Goal: Task Accomplishment & Management: Manage account settings

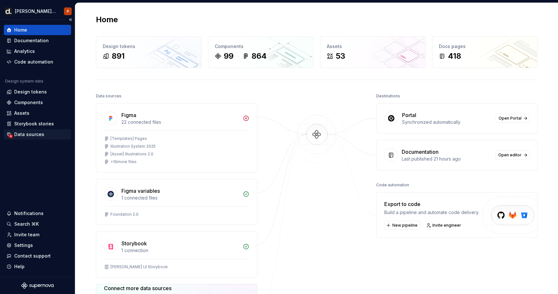
click at [42, 134] on div "Data sources" at bounding box center [29, 134] width 30 height 6
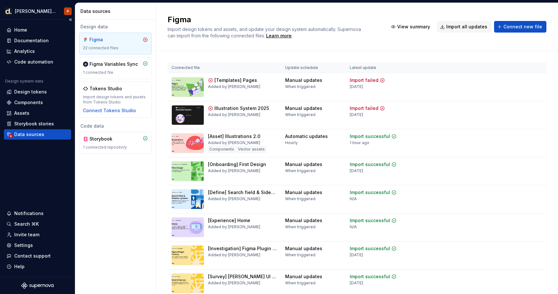
click at [128, 140] on div "Storybook" at bounding box center [115, 139] width 65 height 6
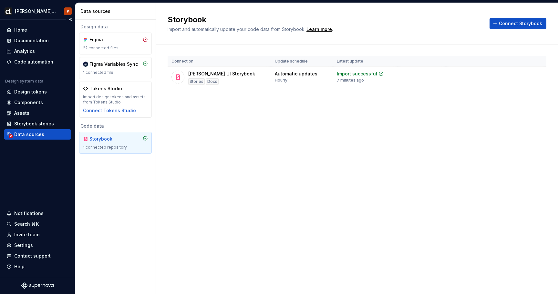
click at [275, 75] on div "Automatic updates" at bounding box center [296, 74] width 43 height 6
click at [539, 76] on html "[PERSON_NAME] UI P Home Documentation Analytics Code automation Design system d…" at bounding box center [279, 147] width 558 height 294
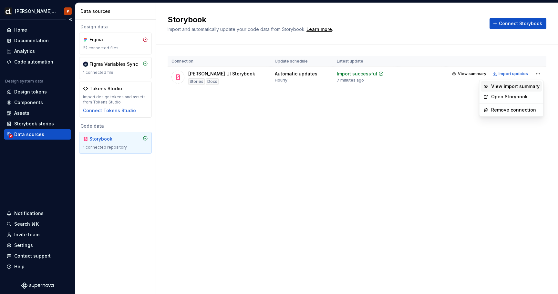
click at [528, 87] on div "View import summary" at bounding box center [515, 86] width 48 height 6
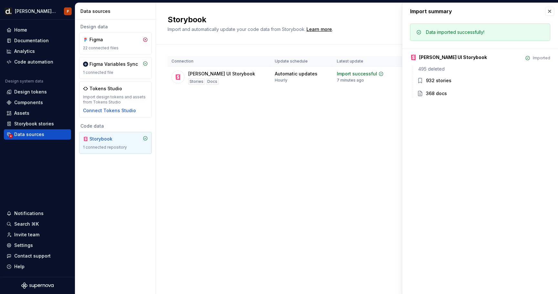
drag, startPoint x: 42, startPoint y: 134, endPoint x: 435, endPoint y: 92, distance: 395.2
click at [435, 92] on div "368 docs" at bounding box center [436, 93] width 21 height 6
click at [430, 89] on div "495 deleted 932 stories 368 docs" at bounding box center [480, 82] width 137 height 32
click at [436, 68] on div "495 deleted" at bounding box center [483, 69] width 133 height 6
click at [548, 10] on button "button" at bounding box center [549, 11] width 9 height 9
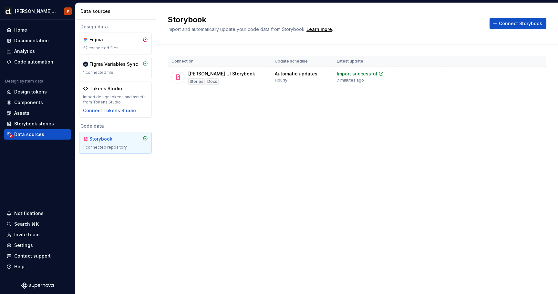
drag, startPoint x: 435, startPoint y: 92, endPoint x: 490, endPoint y: 53, distance: 67.2
click at [490, 53] on div "Connection Update schedule Latest update [PERSON_NAME] UI Storybook Stories Doc…" at bounding box center [356, 79] width 379 height 69
drag, startPoint x: 490, startPoint y: 53, endPoint x: 490, endPoint y: 71, distance: 18.1
click at [489, 71] on button "View summary" at bounding box center [468, 73] width 39 height 9
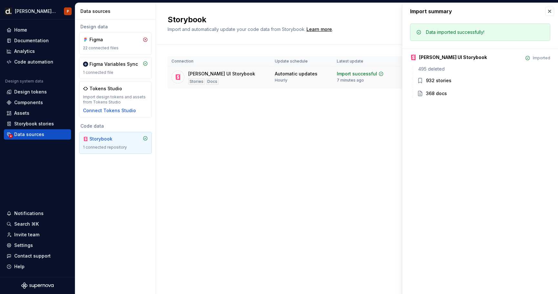
click at [551, 9] on button "button" at bounding box center [549, 11] width 9 height 9
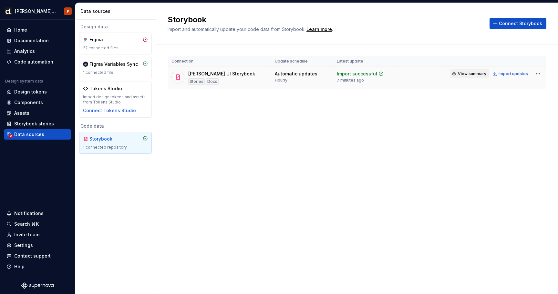
click at [551, 9] on div "Storybook Import and automatically update your code data from Storybook. Learn …" at bounding box center [357, 24] width 402 height 42
click at [531, 83] on tr "[PERSON_NAME] UI Storybook Stories Docs Automatic updates Hourly Import success…" at bounding box center [356, 78] width 379 height 22
click at [537, 73] on html "[PERSON_NAME] UI P Home Documentation Analytics Code automation Design system d…" at bounding box center [279, 147] width 558 height 294
click at [511, 95] on link "Open Storybook" at bounding box center [515, 97] width 48 height 6
click at [360, 88] on td "Import successful 7 minutes ago" at bounding box center [365, 78] width 65 height 22
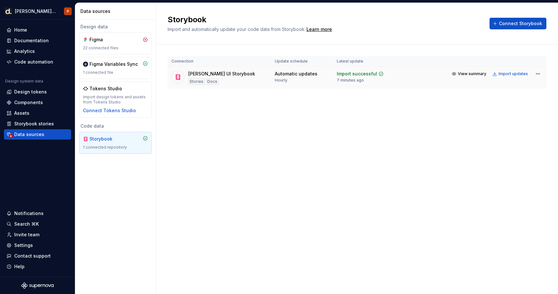
click at [510, 74] on div "Import updates" at bounding box center [512, 73] width 29 height 5
click at [462, 72] on span "View summary" at bounding box center [472, 73] width 28 height 5
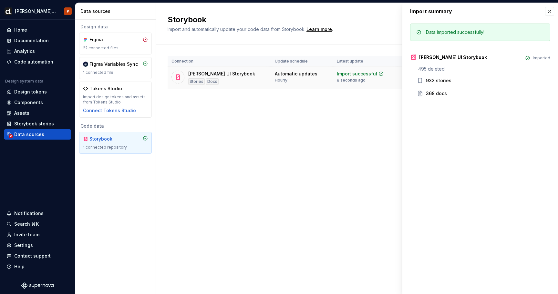
click at [435, 80] on div "932 stories" at bounding box center [438, 80] width 25 height 6
drag, startPoint x: 462, startPoint y: 72, endPoint x: 549, endPoint y: 8, distance: 108.0
click at [549, 8] on button "button" at bounding box center [549, 11] width 9 height 9
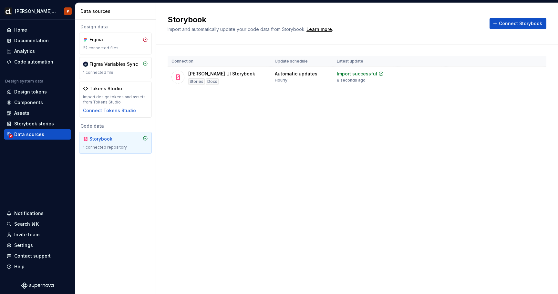
click at [549, 8] on div "Storybook Import and automatically update your code data from Storybook. Learn …" at bounding box center [357, 24] width 402 height 42
click at [119, 45] on div "22 connected files" at bounding box center [115, 47] width 65 height 5
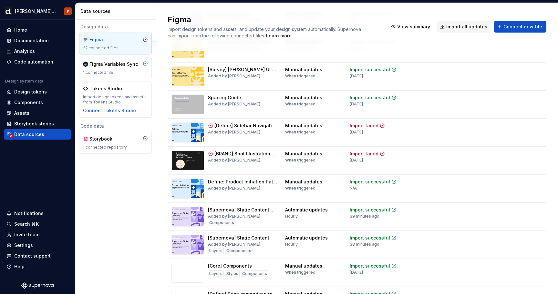
scroll to position [214, 0]
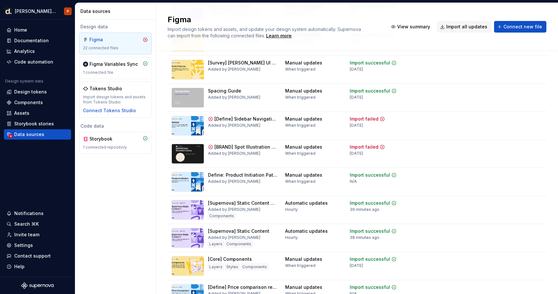
click at [346, 122] on td "Import failed [DATE]" at bounding box center [379, 126] width 67 height 28
click at [538, 115] on html "[PERSON_NAME] UI P Home Documentation Analytics Code automation Design system d…" at bounding box center [279, 147] width 558 height 294
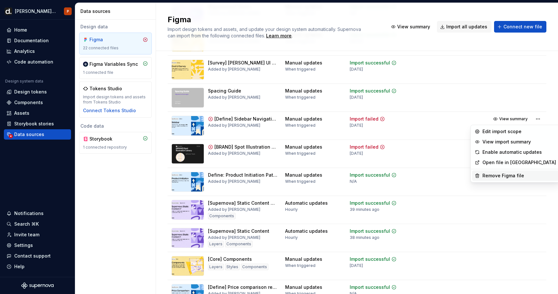
click at [504, 176] on div "Remove Figma file" at bounding box center [519, 176] width 74 height 6
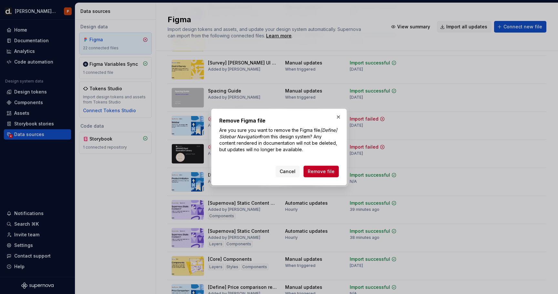
click at [321, 172] on span "Remove file" at bounding box center [321, 171] width 27 height 6
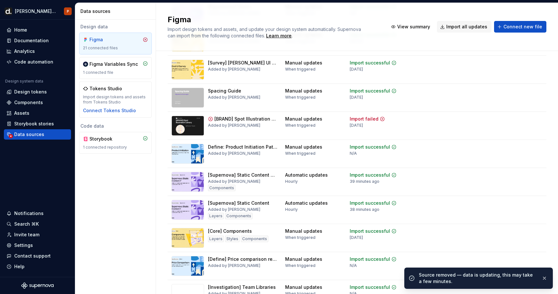
click at [535, 120] on html "[PERSON_NAME] UI P Home Documentation Analytics Code automation Design system d…" at bounding box center [279, 147] width 558 height 294
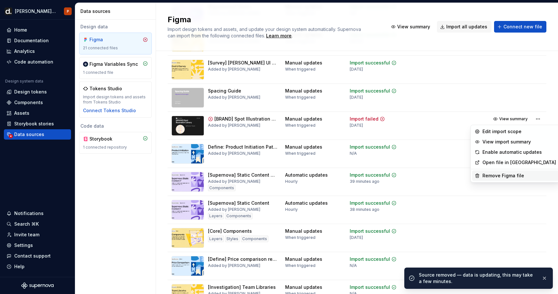
click at [510, 173] on div "Remove Figma file" at bounding box center [519, 176] width 74 height 6
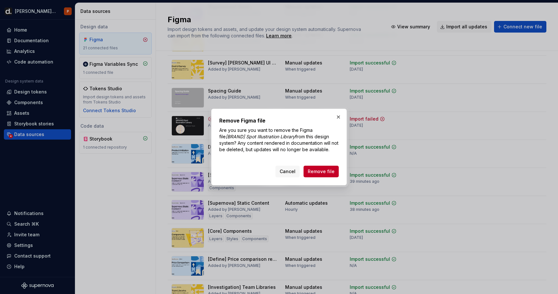
click at [310, 171] on span "Remove file" at bounding box center [321, 171] width 27 height 6
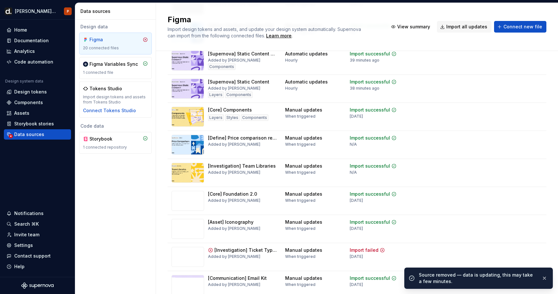
scroll to position [365, 0]
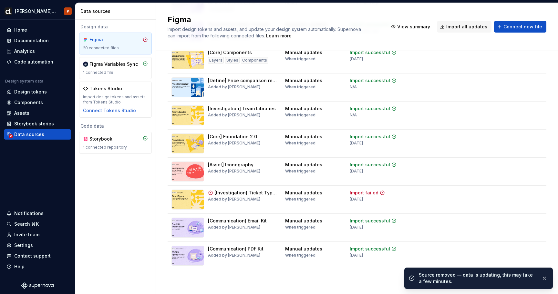
click at [527, 193] on button "View summary" at bounding box center [510, 192] width 40 height 9
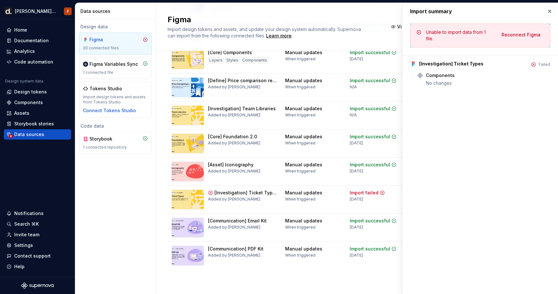
click at [538, 193] on div "Import summary Import summary Unable to import data from 1 file. Reconnect Figm…" at bounding box center [480, 148] width 156 height 291
click at [548, 11] on button "button" at bounding box center [549, 11] width 9 height 9
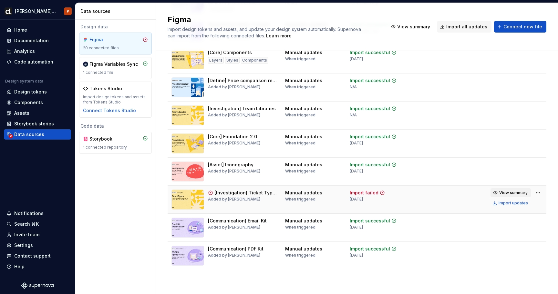
drag, startPoint x: 548, startPoint y: 11, endPoint x: 521, endPoint y: 193, distance: 184.0
click at [521, 193] on span "View summary" at bounding box center [513, 192] width 28 height 5
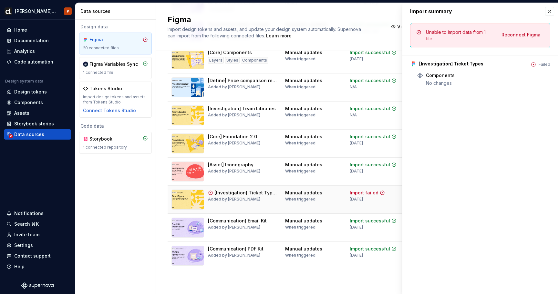
click at [548, 12] on button "button" at bounding box center [549, 11] width 9 height 9
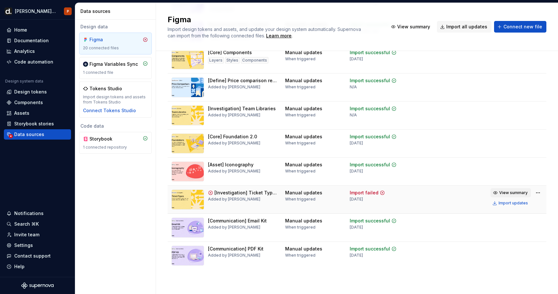
click at [544, 190] on td "View summary Import updates" at bounding box center [508, 198] width 76 height 25
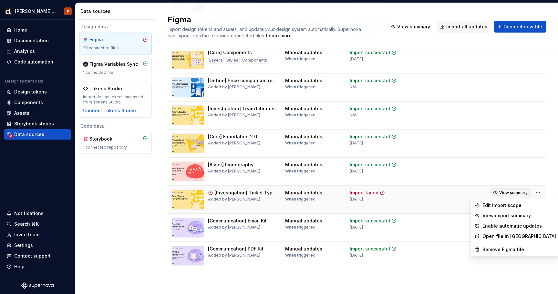
click at [539, 192] on html "[PERSON_NAME] UI P Home Documentation Analytics Code automation Design system d…" at bounding box center [279, 147] width 558 height 294
click at [507, 249] on div "Remove Figma file" at bounding box center [519, 250] width 74 height 6
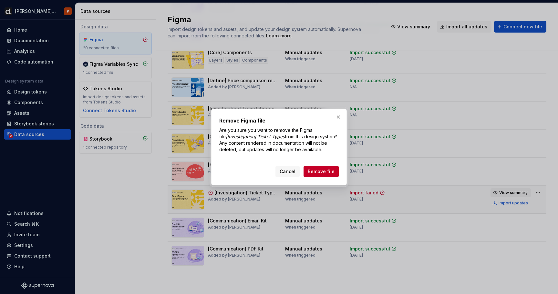
click at [318, 174] on span "Remove file" at bounding box center [321, 171] width 27 height 6
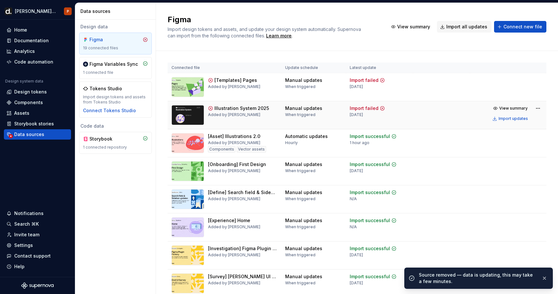
drag, startPoint x: 521, startPoint y: 193, endPoint x: 533, endPoint y: 115, distance: 79.4
click at [533, 115] on div "View summary Import updates" at bounding box center [516, 113] width 52 height 19
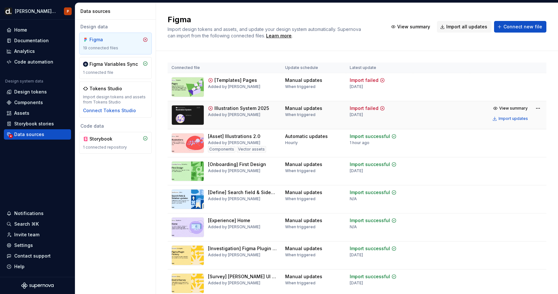
click at [537, 109] on html "[PERSON_NAME] UI P Home Documentation Analytics Code automation Design system d…" at bounding box center [279, 147] width 558 height 294
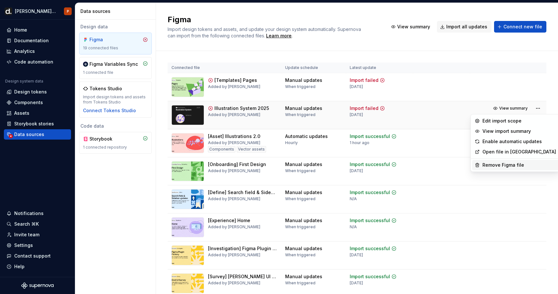
click at [499, 166] on div "Remove Figma file" at bounding box center [519, 165] width 74 height 6
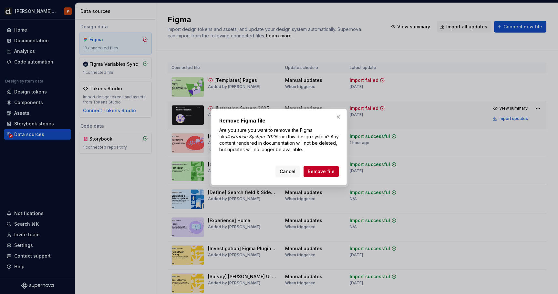
click at [322, 171] on span "Remove file" at bounding box center [321, 171] width 27 height 6
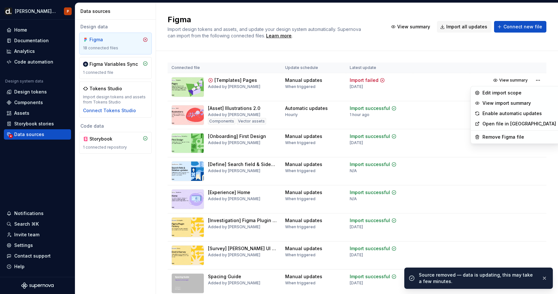
click at [538, 80] on html "[PERSON_NAME] UI P Home Documentation Analytics Code automation Design system d…" at bounding box center [279, 147] width 558 height 294
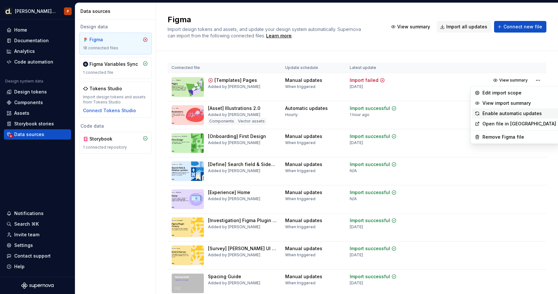
click at [510, 114] on div "Enable automatic updates" at bounding box center [519, 113] width 74 height 6
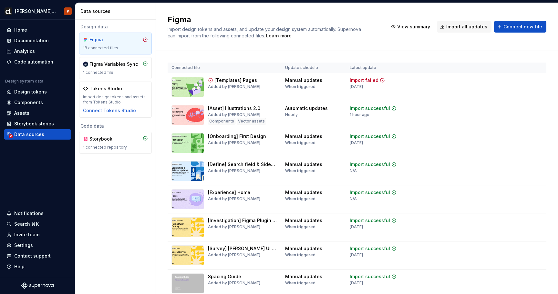
click at [379, 79] on icon at bounding box center [381, 80] width 5 height 5
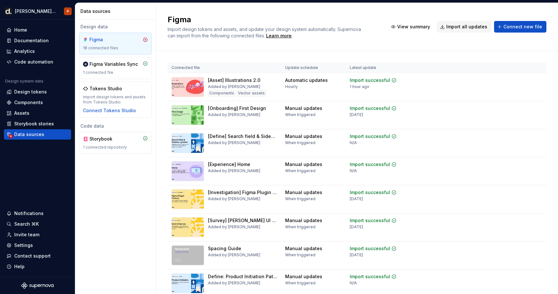
click at [118, 93] on div "Tokens Studio Import design tokens and assets from Tokens Studio Connect Tokens…" at bounding box center [115, 100] width 65 height 28
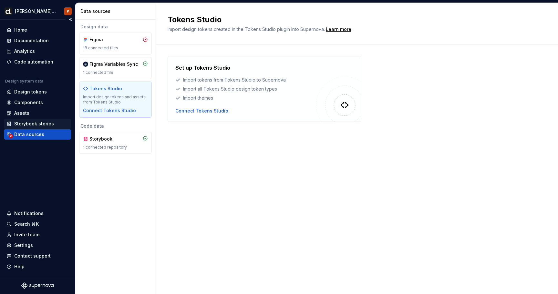
click at [37, 121] on div "Storybook stories" at bounding box center [34, 124] width 40 height 6
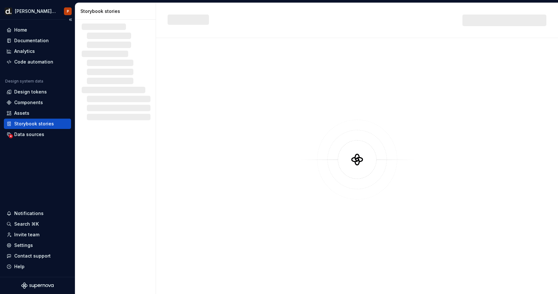
click at [37, 133] on div "Data sources" at bounding box center [29, 134] width 30 height 6
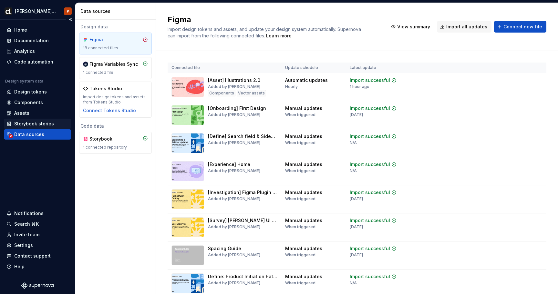
scroll to position [308, 0]
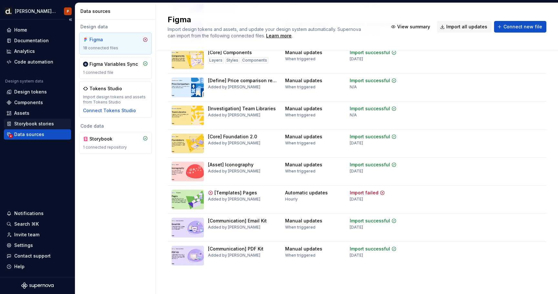
click at [501, 198] on div "View summary Import updates" at bounding box center [510, 197] width 40 height 19
click at [537, 195] on html "[PERSON_NAME] UI P Home Documentation Analytics Code automation Design system d…" at bounding box center [279, 147] width 558 height 294
drag, startPoint x: 37, startPoint y: 121, endPoint x: 455, endPoint y: 30, distance: 428.4
click at [455, 30] on html "[PERSON_NAME] UI P Home Documentation Analytics Code automation Design system d…" at bounding box center [279, 147] width 558 height 294
click at [455, 30] on span "Import all updates" at bounding box center [466, 27] width 41 height 6
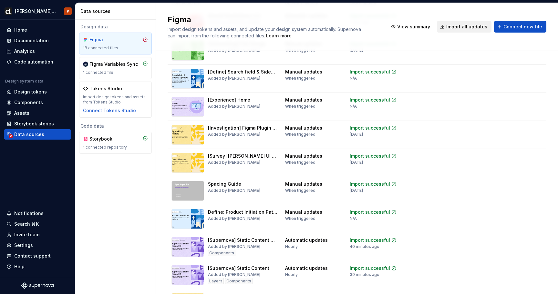
scroll to position [0, 0]
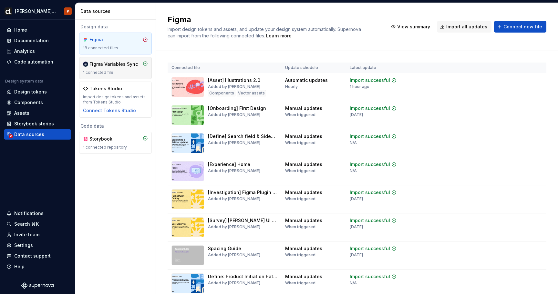
drag, startPoint x: 455, startPoint y: 30, endPoint x: 121, endPoint y: 61, distance: 335.8
click at [121, 61] on div "Figma Variables Sync" at bounding box center [113, 64] width 48 height 6
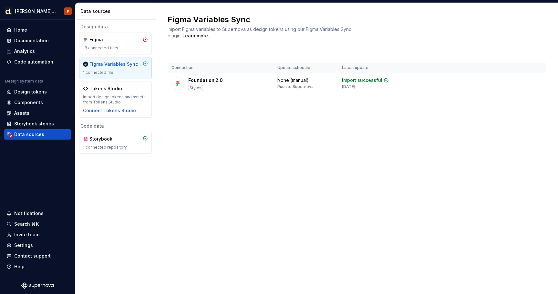
click at [47, 126] on div "Storybook stories" at bounding box center [34, 124] width 40 height 6
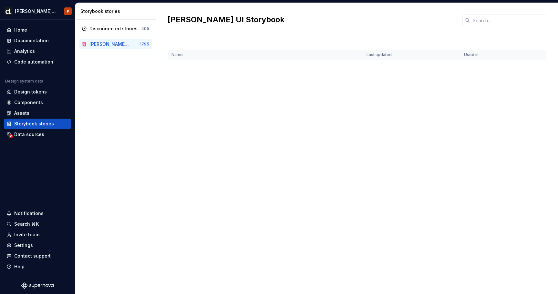
scroll to position [1569, 0]
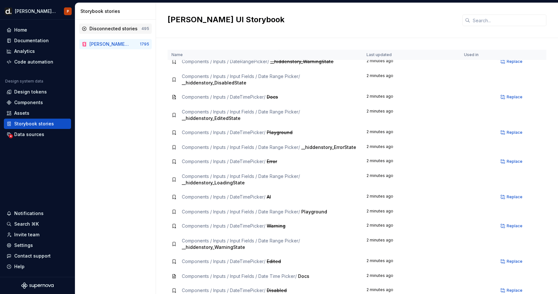
drag, startPoint x: 121, startPoint y: 61, endPoint x: 132, endPoint y: 31, distance: 32.5
click at [132, 31] on div "Disconnected stories" at bounding box center [113, 28] width 48 height 6
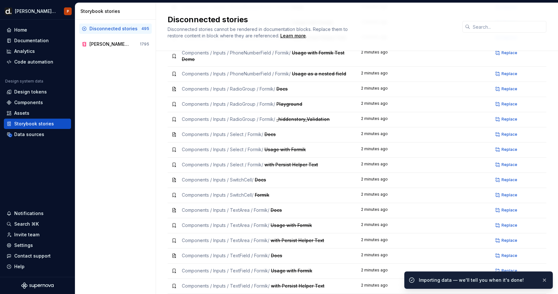
scroll to position [1645, 0]
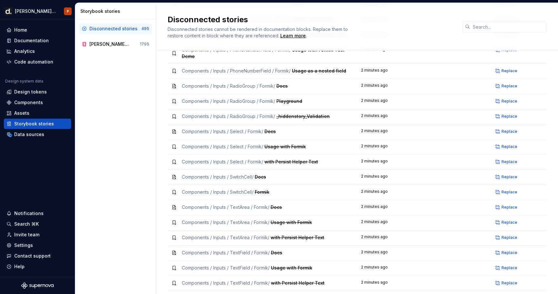
click at [30, 110] on div "Assets" at bounding box center [37, 113] width 62 height 6
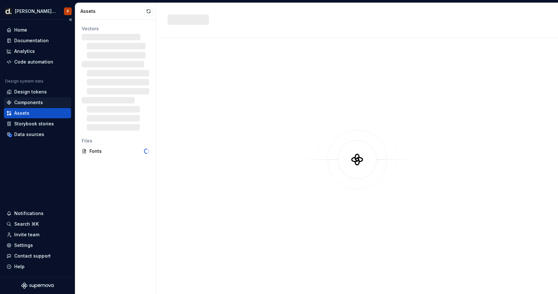
drag, startPoint x: 132, startPoint y: 31, endPoint x: 36, endPoint y: 97, distance: 116.1
click at [36, 97] on div "Components" at bounding box center [37, 102] width 67 height 10
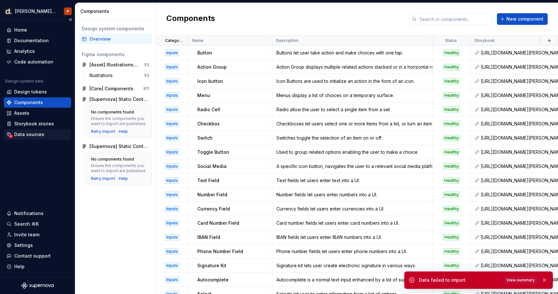
click at [38, 129] on div "Data sources" at bounding box center [37, 134] width 67 height 10
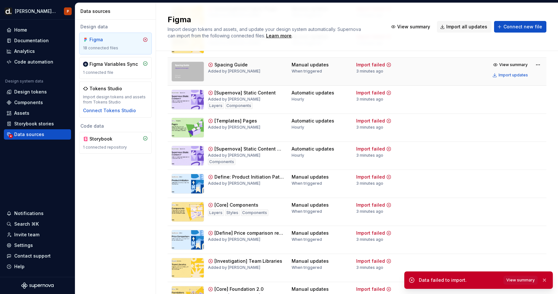
scroll to position [186, 0]
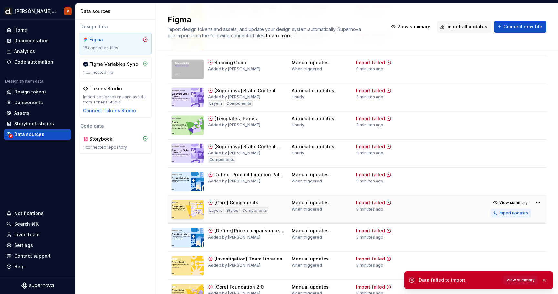
click at [520, 214] on div "Import updates" at bounding box center [512, 213] width 29 height 5
click at [519, 283] on button "View summary" at bounding box center [520, 280] width 34 height 9
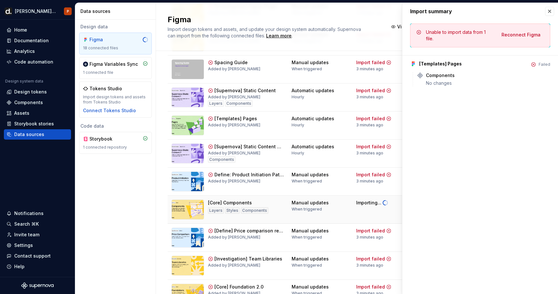
click at [510, 33] on span "Reconnect Figma" at bounding box center [520, 35] width 39 height 6
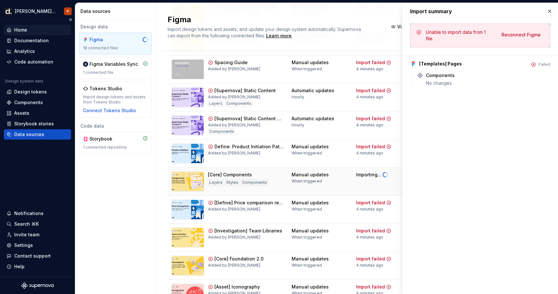
click at [43, 29] on div "Home" at bounding box center [37, 30] width 62 height 6
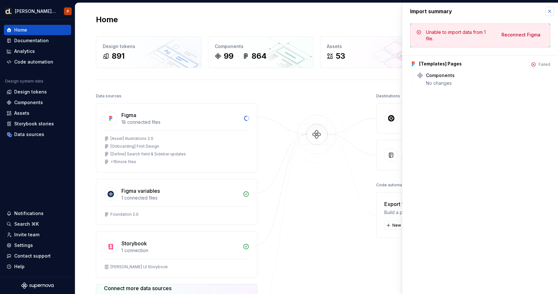
drag, startPoint x: 43, startPoint y: 29, endPoint x: 548, endPoint y: 15, distance: 504.5
click at [548, 15] on button "button" at bounding box center [549, 11] width 9 height 9
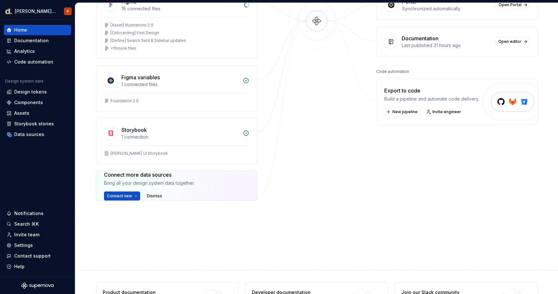
scroll to position [121, 0]
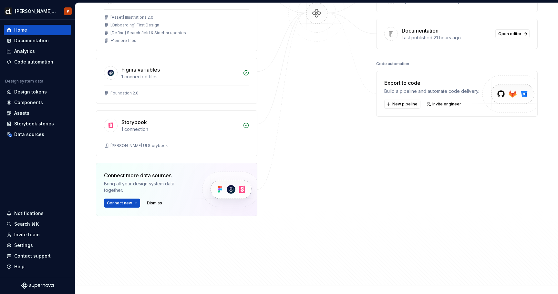
click at [135, 204] on button "Connect new" at bounding box center [122, 203] width 36 height 9
click at [192, 172] on img at bounding box center [230, 189] width 79 height 53
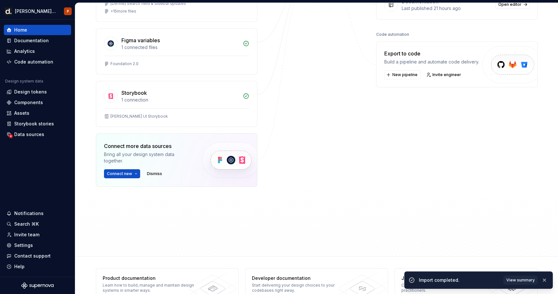
scroll to position [153, 0]
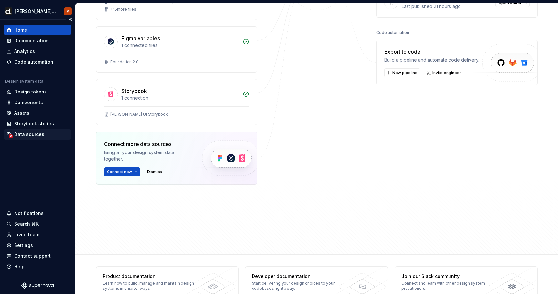
drag, startPoint x: 548, startPoint y: 15, endPoint x: 32, endPoint y: 134, distance: 529.0
click at [32, 134] on div "Data sources" at bounding box center [29, 134] width 30 height 6
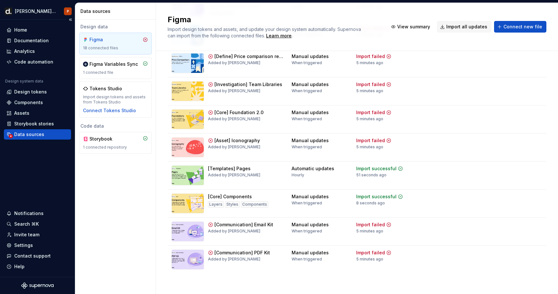
scroll to position [308, 0]
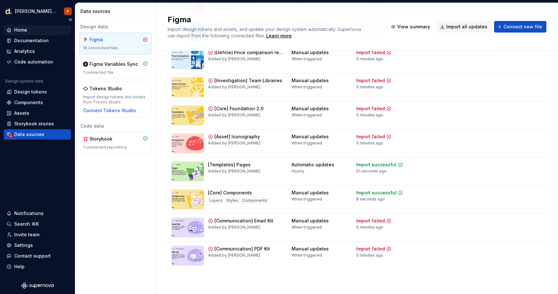
click at [22, 32] on div "Home" at bounding box center [20, 30] width 13 height 6
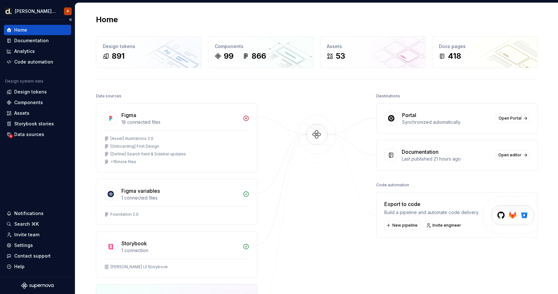
click at [245, 119] on icon at bounding box center [245, 118] width 5 height 5
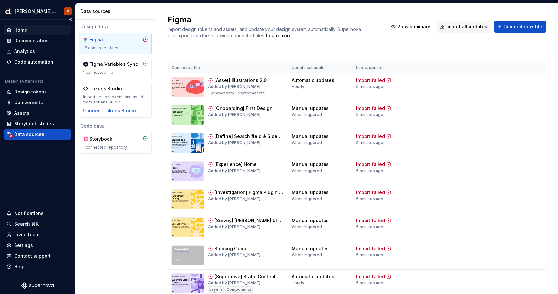
click at [511, 78] on span "View summary" at bounding box center [513, 80] width 28 height 5
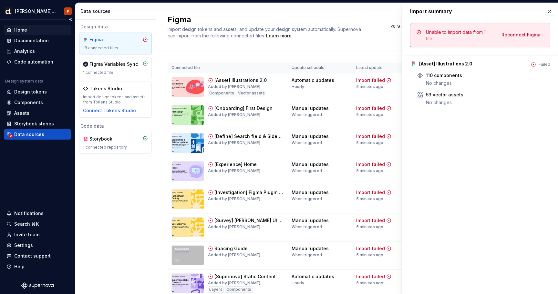
click at [532, 35] on span "Reconnect Figma" at bounding box center [520, 35] width 39 height 6
click at [322, 116] on div "Manual updates When triggered" at bounding box center [319, 111] width 57 height 12
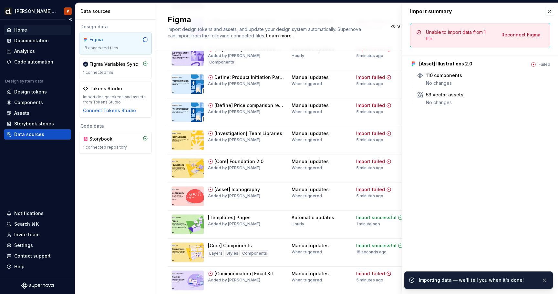
scroll to position [257, 0]
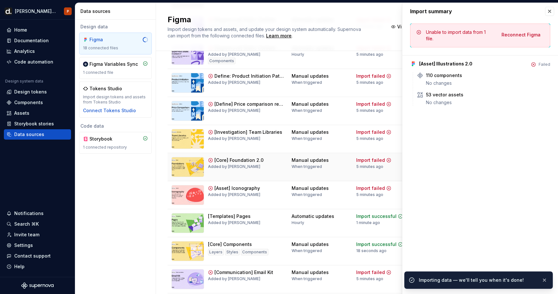
drag, startPoint x: 22, startPoint y: 32, endPoint x: 333, endPoint y: 167, distance: 339.0
click at [333, 167] on div "Manual updates When triggered" at bounding box center [319, 163] width 57 height 12
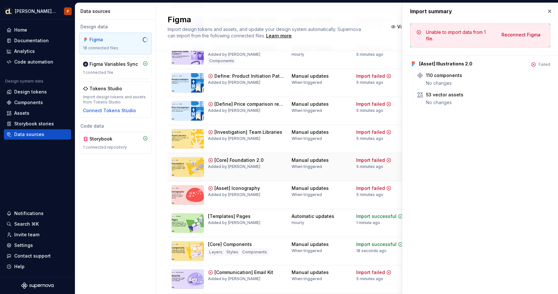
click at [333, 167] on div "Manual updates When triggered" at bounding box center [319, 163] width 57 height 12
click at [358, 161] on div "Import failed" at bounding box center [370, 160] width 29 height 6
click at [530, 36] on span "Reconnect Figma" at bounding box center [520, 35] width 39 height 6
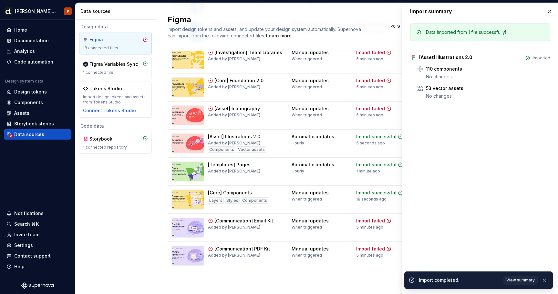
scroll to position [308, 0]
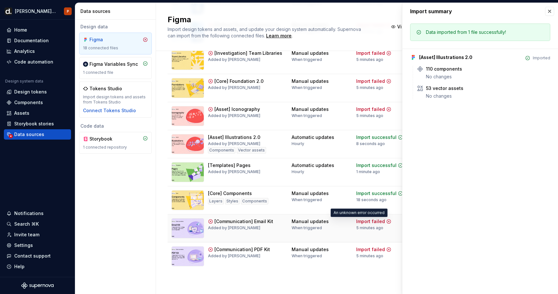
click at [356, 227] on div "5 minutes ago" at bounding box center [369, 228] width 27 height 5
click at [356, 223] on div "Import failed" at bounding box center [370, 221] width 29 height 6
click at [367, 224] on div "Import failed" at bounding box center [370, 221] width 29 height 6
drag, startPoint x: 348, startPoint y: 227, endPoint x: 370, endPoint y: 224, distance: 22.5
click at [386, 224] on icon at bounding box center [388, 221] width 5 height 5
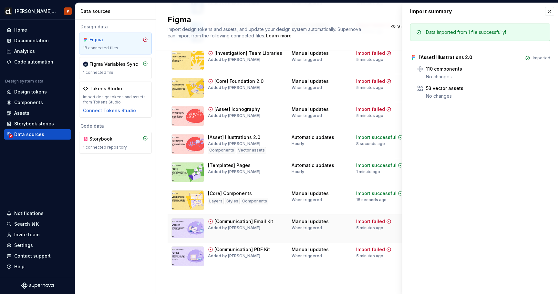
click at [554, 11] on div "Import summary" at bounding box center [480, 11] width 156 height 17
click at [550, 11] on button "button" at bounding box center [549, 11] width 9 height 9
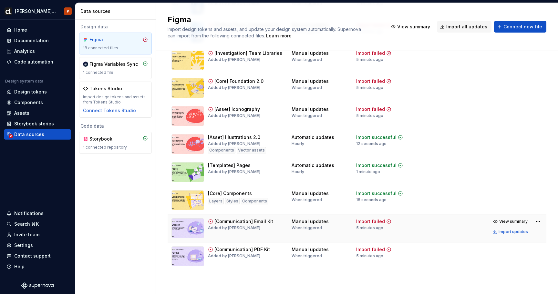
drag, startPoint x: 370, startPoint y: 224, endPoint x: 359, endPoint y: 225, distance: 11.0
click at [359, 225] on div "Import failed 5 minutes ago" at bounding box center [373, 224] width 35 height 12
drag, startPoint x: 359, startPoint y: 225, endPoint x: 514, endPoint y: 222, distance: 154.9
click at [514, 222] on span "View summary" at bounding box center [513, 221] width 28 height 5
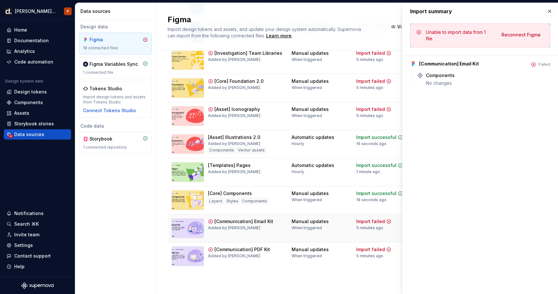
click at [534, 36] on span "Reconnect Figma" at bounding box center [520, 35] width 39 height 6
click at [310, 253] on div "Manual updates When triggered" at bounding box center [309, 253] width 37 height 12
click at [356, 253] on div "Import failed 5 minutes ago" at bounding box center [373, 253] width 35 height 12
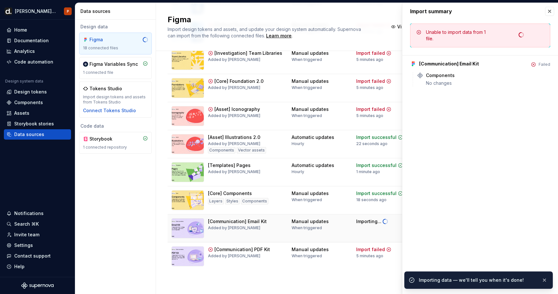
click at [552, 11] on button "button" at bounding box center [549, 11] width 9 height 9
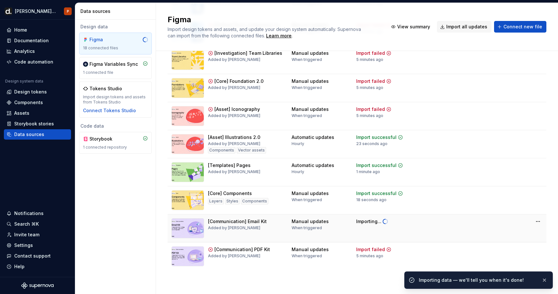
click at [386, 243] on td "Import failed 5 minutes ago" at bounding box center [385, 257] width 67 height 28
click at [518, 249] on span "View summary" at bounding box center [513, 249] width 28 height 5
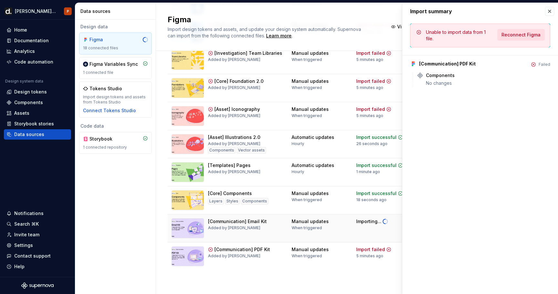
drag, startPoint x: 514, startPoint y: 222, endPoint x: 517, endPoint y: 36, distance: 185.9
click at [517, 36] on span "Reconnect Figma" at bounding box center [520, 35] width 39 height 6
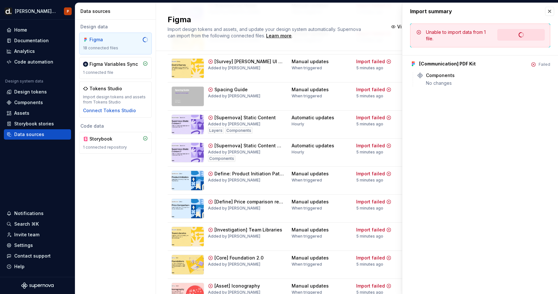
scroll to position [83, 0]
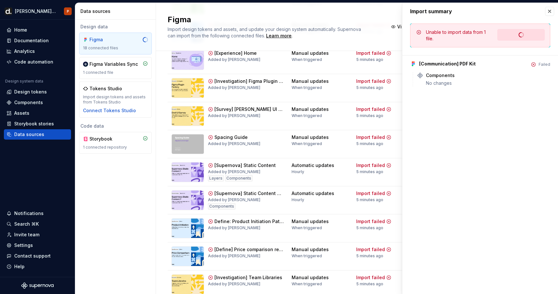
click at [359, 112] on div "Import failed" at bounding box center [370, 109] width 29 height 6
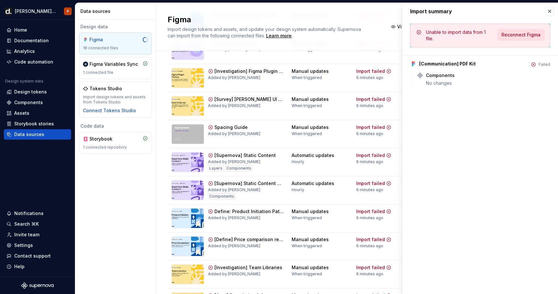
scroll to position [95, 0]
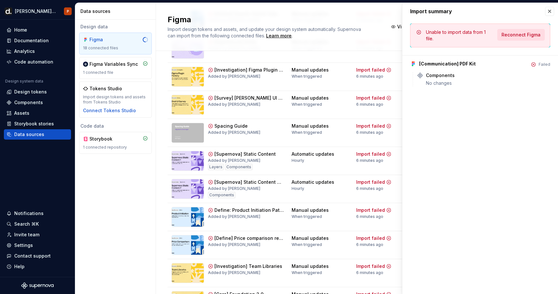
click at [549, 6] on div "Import summary" at bounding box center [480, 11] width 156 height 17
click at [377, 179] on td "Import failed 6 minutes ago" at bounding box center [385, 189] width 67 height 28
drag, startPoint x: 517, startPoint y: 36, endPoint x: 551, endPoint y: 13, distance: 41.2
click at [551, 13] on button "button" at bounding box center [549, 11] width 9 height 9
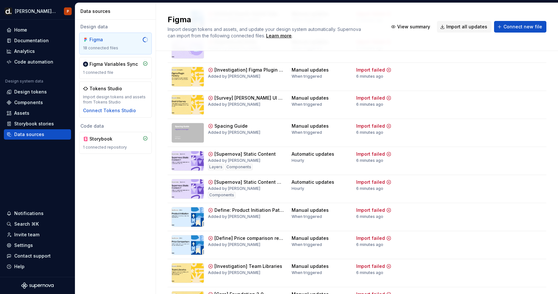
click at [391, 194] on td "Import failed 6 minutes ago" at bounding box center [385, 189] width 67 height 28
drag, startPoint x: 551, startPoint y: 13, endPoint x: 504, endPoint y: 182, distance: 175.5
click at [504, 182] on span "View summary" at bounding box center [513, 182] width 28 height 5
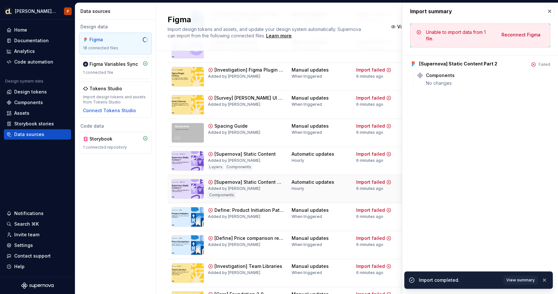
click at [521, 38] on span "Reconnect Figma" at bounding box center [520, 35] width 39 height 6
click at [553, 9] on button "button" at bounding box center [549, 11] width 9 height 9
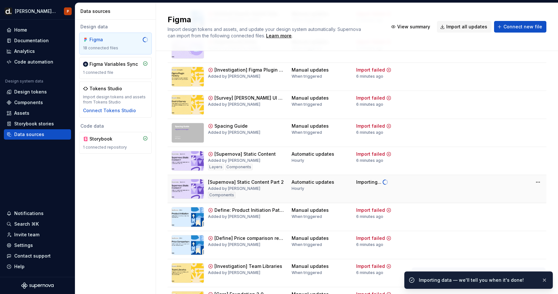
click at [419, 168] on td at bounding box center [447, 161] width 57 height 28
drag, startPoint x: 504, startPoint y: 182, endPoint x: 516, endPoint y: 152, distance: 32.3
click at [516, 152] on span "View summary" at bounding box center [513, 154] width 28 height 5
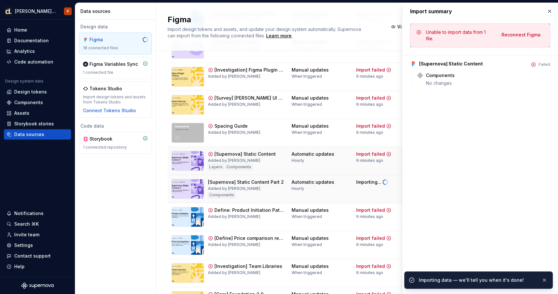
click at [523, 35] on span "Reconnect Figma" at bounding box center [520, 35] width 39 height 6
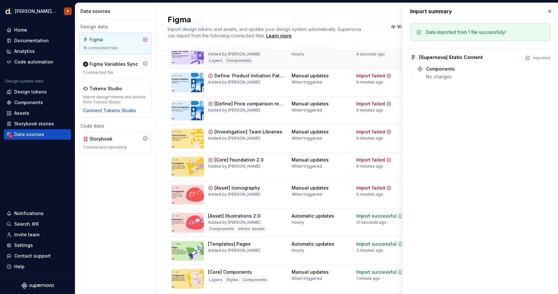
scroll to position [207, 0]
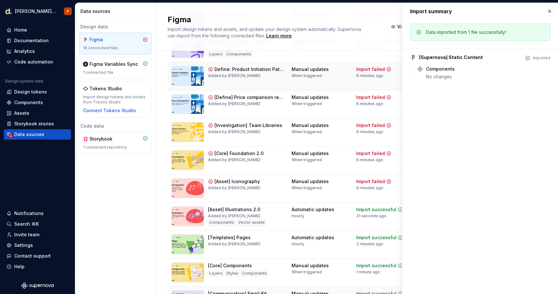
click at [361, 76] on div "6 minutes ago" at bounding box center [369, 75] width 27 height 5
click at [373, 76] on div "Import failed 6 minutes ago" at bounding box center [373, 72] width 35 height 12
click at [549, 10] on button "button" at bounding box center [549, 11] width 9 height 9
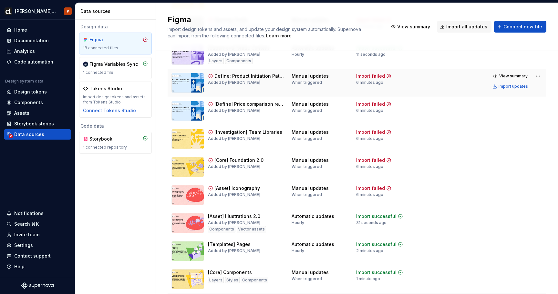
scroll to position [199, 0]
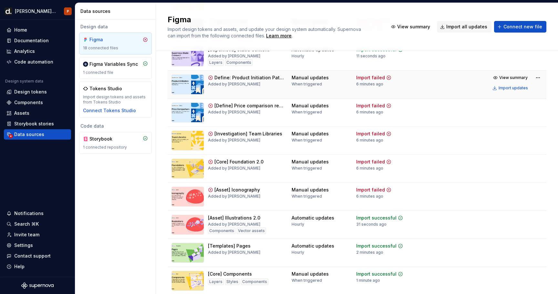
click at [356, 194] on div "6 minutes ago" at bounding box center [369, 196] width 27 height 5
drag, startPoint x: 361, startPoint y: 76, endPoint x: 509, endPoint y: 191, distance: 187.2
click at [509, 191] on span "View summary" at bounding box center [513, 189] width 28 height 5
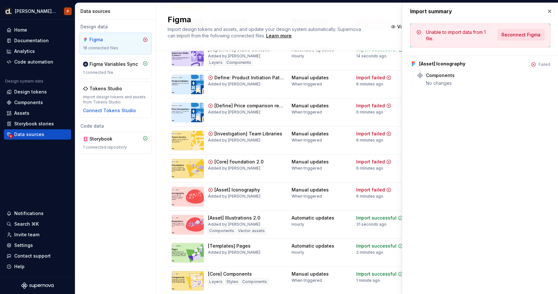
drag, startPoint x: 509, startPoint y: 191, endPoint x: 524, endPoint y: 40, distance: 151.7
click at [524, 40] on button "Reconnect Figma" at bounding box center [520, 35] width 47 height 12
click at [375, 225] on div "Import successful 31 seconds ago" at bounding box center [379, 221] width 47 height 12
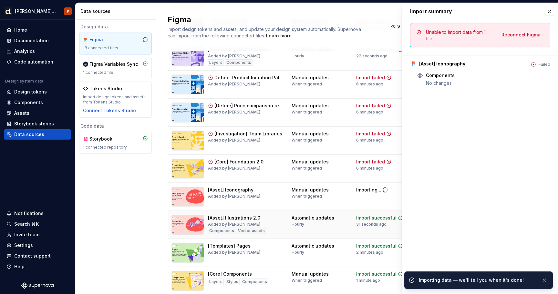
click at [372, 173] on td "Import failed 6 minutes ago" at bounding box center [385, 169] width 67 height 28
click at [386, 159] on icon at bounding box center [388, 161] width 5 height 5
click at [552, 13] on button "button" at bounding box center [549, 11] width 9 height 9
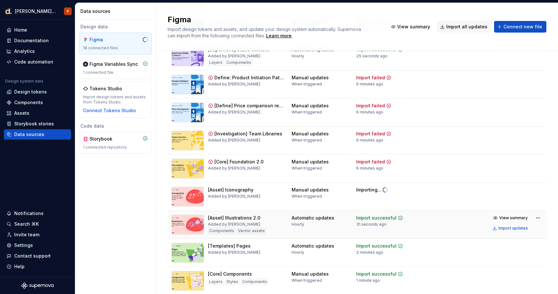
click at [551, 11] on div "Figma Import design tokens and assets, and update your design system automatica…" at bounding box center [357, 27] width 402 height 48
click at [451, 170] on td at bounding box center [447, 169] width 57 height 28
click at [508, 160] on span "View summary" at bounding box center [513, 161] width 28 height 5
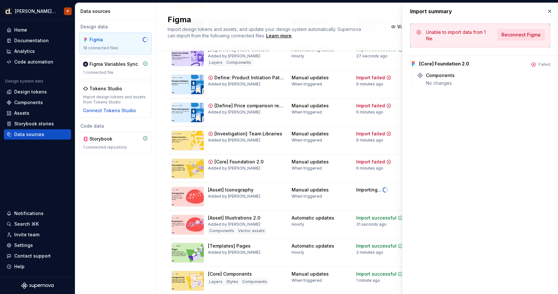
drag, startPoint x: 375, startPoint y: 225, endPoint x: 538, endPoint y: 36, distance: 249.8
click at [538, 36] on span "Reconnect Figma" at bounding box center [520, 35] width 39 height 6
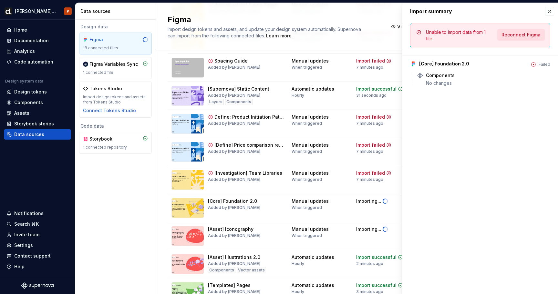
scroll to position [157, 0]
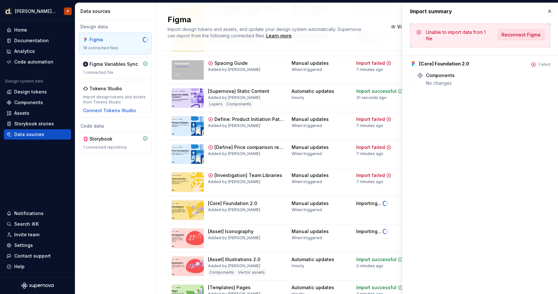
click at [366, 177] on div "Import failed" at bounding box center [370, 175] width 29 height 6
drag, startPoint x: 538, startPoint y: 36, endPoint x: 548, endPoint y: 11, distance: 27.2
click at [548, 11] on button "button" at bounding box center [549, 11] width 9 height 9
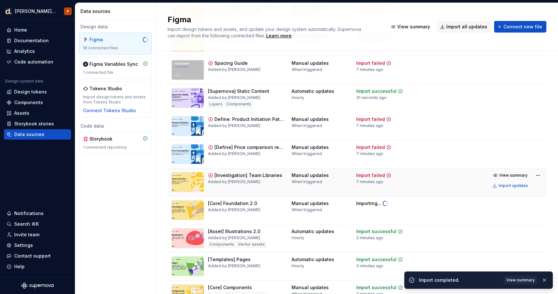
drag, startPoint x: 548, startPoint y: 11, endPoint x: 368, endPoint y: 177, distance: 245.2
click at [368, 177] on div "Import failed" at bounding box center [370, 175] width 29 height 6
click at [501, 175] on span "View summary" at bounding box center [513, 175] width 28 height 5
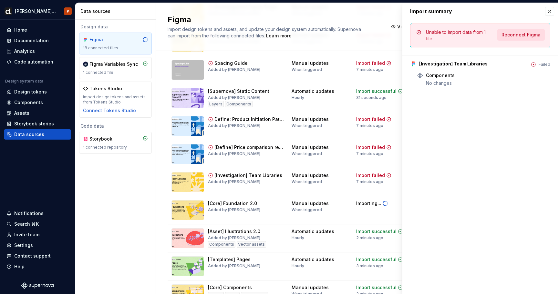
drag, startPoint x: 368, startPoint y: 177, endPoint x: 520, endPoint y: 33, distance: 209.3
click at [520, 33] on span "Reconnect Figma" at bounding box center [520, 35] width 39 height 6
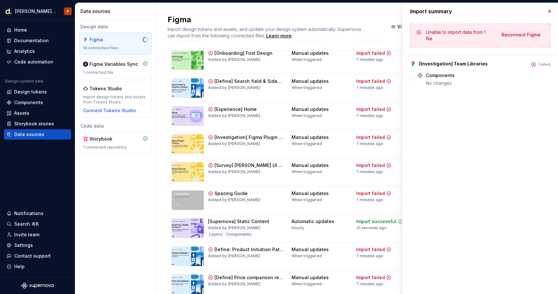
scroll to position [19, 0]
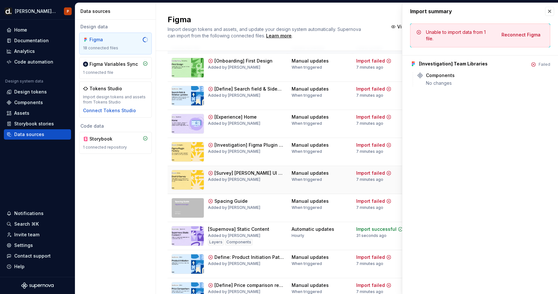
click at [260, 175] on div "[Survey] [PERSON_NAME] UI Survey Summary" at bounding box center [248, 173] width 69 height 6
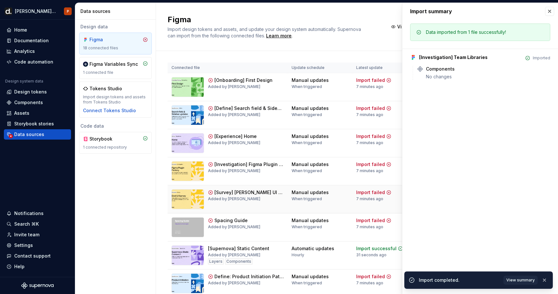
click at [356, 193] on div "Import failed" at bounding box center [370, 192] width 29 height 6
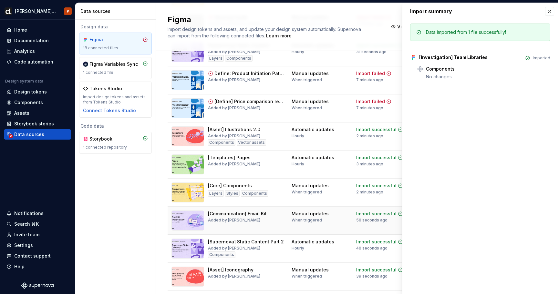
scroll to position [115, 0]
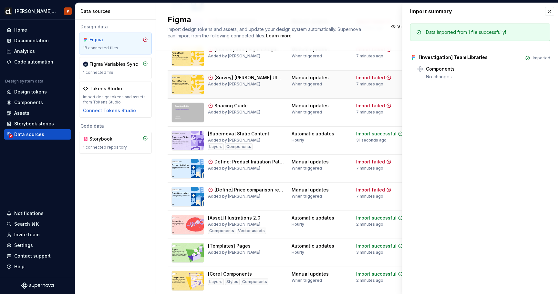
click at [356, 192] on div "Import failed" at bounding box center [370, 190] width 29 height 6
drag, startPoint x: 260, startPoint y: 175, endPoint x: 548, endPoint y: 14, distance: 329.5
click at [548, 14] on button "button" at bounding box center [549, 11] width 9 height 9
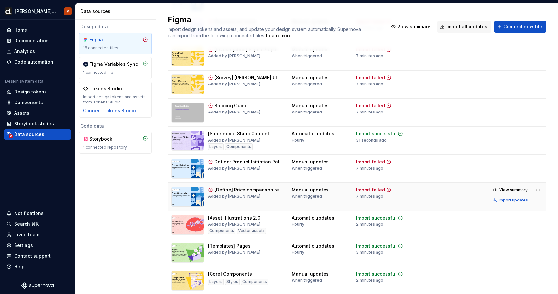
drag, startPoint x: 548, startPoint y: 14, endPoint x: 379, endPoint y: 198, distance: 250.1
click at [379, 198] on td "Import failed 7 minutes ago" at bounding box center [385, 197] width 67 height 28
click at [520, 187] on button "View summary" at bounding box center [510, 190] width 40 height 9
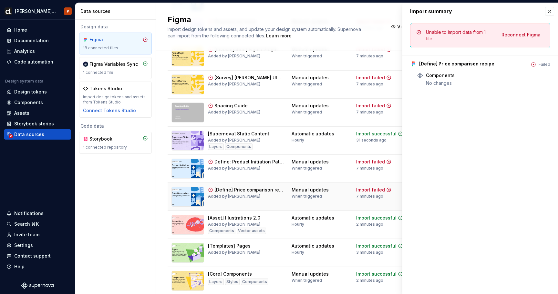
click at [523, 35] on span "Reconnect Figma" at bounding box center [520, 35] width 39 height 6
drag, startPoint x: 379, startPoint y: 198, endPoint x: 380, endPoint y: 155, distance: 43.6
click at [380, 155] on td "Import failed 8 minutes ago" at bounding box center [385, 169] width 67 height 28
drag, startPoint x: 380, startPoint y: 155, endPoint x: 376, endPoint y: 159, distance: 6.4
click at [376, 159] on td "Import failed 8 minutes ago" at bounding box center [385, 169] width 67 height 28
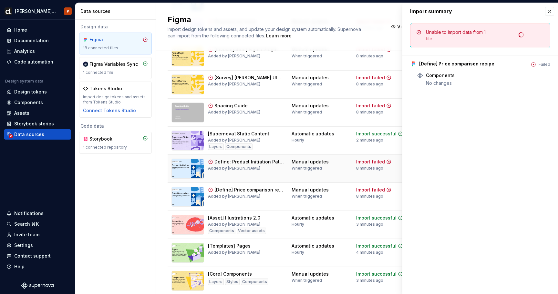
click at [550, 12] on button "button" at bounding box center [549, 11] width 9 height 9
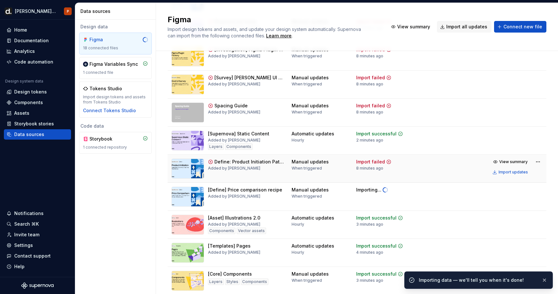
click at [423, 166] on td at bounding box center [447, 169] width 57 height 28
drag, startPoint x: 376, startPoint y: 159, endPoint x: 507, endPoint y: 160, distance: 131.3
click at [507, 160] on span "View summary" at bounding box center [513, 161] width 28 height 5
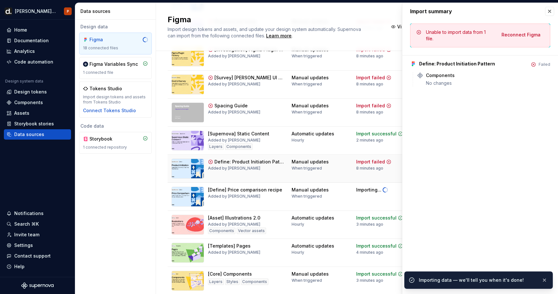
click at [520, 31] on button "Reconnect Figma" at bounding box center [520, 35] width 47 height 12
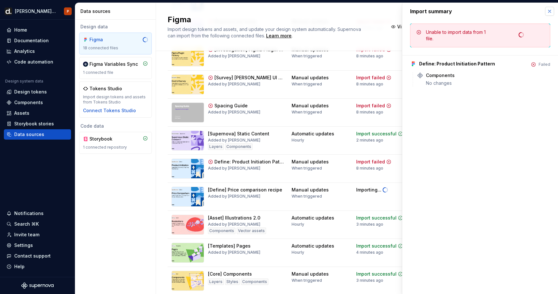
drag, startPoint x: 507, startPoint y: 160, endPoint x: 550, endPoint y: 12, distance: 154.0
click at [550, 12] on button "button" at bounding box center [549, 11] width 9 height 9
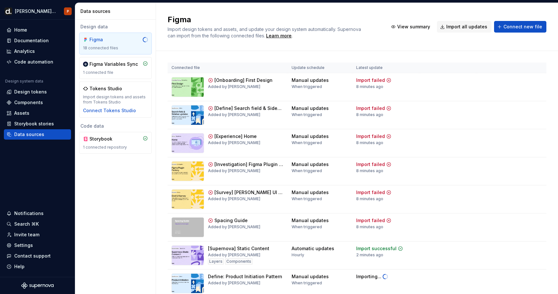
click at [358, 197] on div "8 minutes ago" at bounding box center [369, 199] width 27 height 5
click at [507, 192] on span "View summary" at bounding box center [513, 192] width 28 height 5
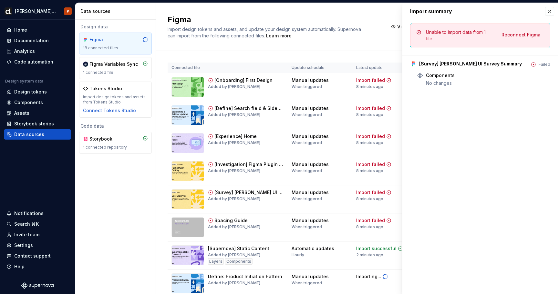
click at [521, 38] on button "Reconnect Figma" at bounding box center [520, 35] width 47 height 12
click at [548, 12] on button "button" at bounding box center [549, 11] width 9 height 9
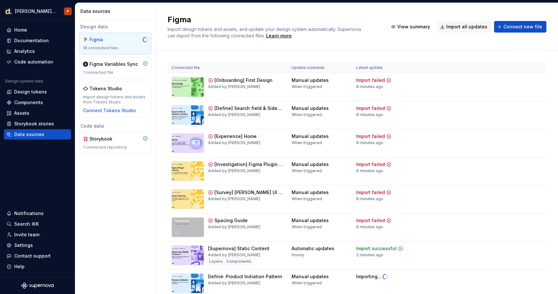
click at [422, 75] on td at bounding box center [447, 87] width 57 height 28
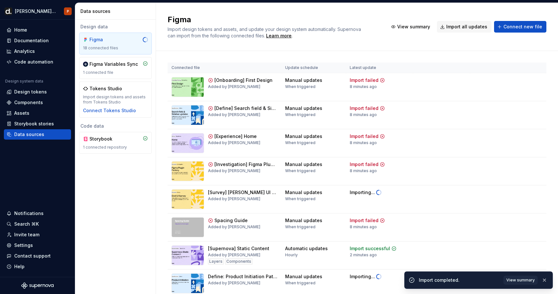
click at [503, 77] on button "View summary" at bounding box center [510, 80] width 40 height 9
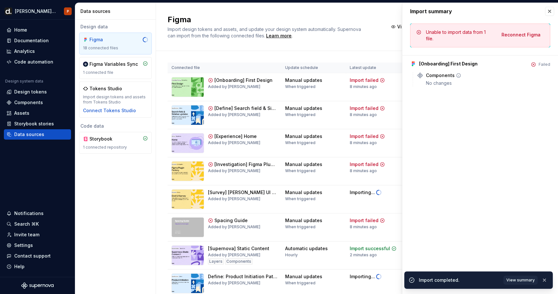
drag, startPoint x: 550, startPoint y: 12, endPoint x: 521, endPoint y: 27, distance: 32.3
click at [521, 27] on div "Unable to import data from 1 file. Reconnect Figma" at bounding box center [480, 36] width 140 height 24
click at [520, 34] on span "Reconnect Figma" at bounding box center [520, 35] width 39 height 6
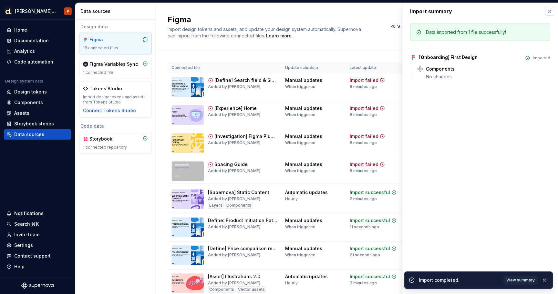
click at [550, 9] on button "button" at bounding box center [549, 11] width 9 height 9
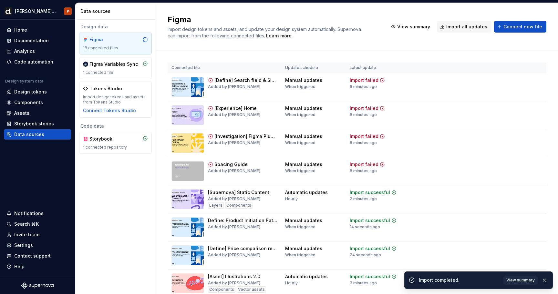
click at [550, 9] on div "Figma Import design tokens and assets, and update your design system automatica…" at bounding box center [357, 27] width 402 height 48
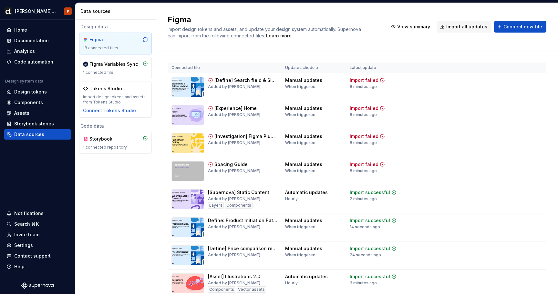
click at [419, 112] on td at bounding box center [441, 115] width 57 height 28
click at [502, 106] on span "View summary" at bounding box center [513, 108] width 28 height 5
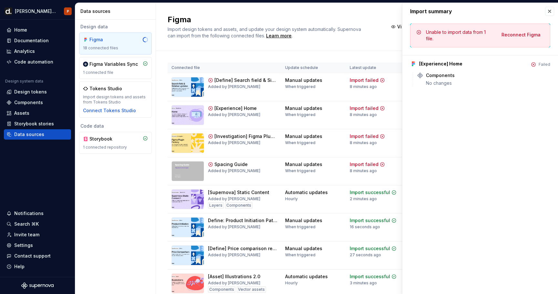
click at [528, 35] on span "Reconnect Figma" at bounding box center [520, 35] width 39 height 6
click at [551, 6] on div "Import summary Import summary Unable to import data from 1 file. Reconnect Figm…" at bounding box center [480, 149] width 156 height 292
click at [551, 10] on button "button" at bounding box center [549, 11] width 9 height 9
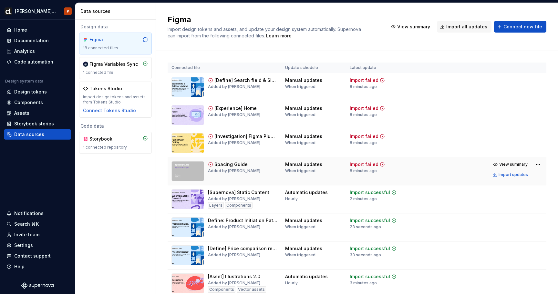
drag, startPoint x: 551, startPoint y: 6, endPoint x: 463, endPoint y: 161, distance: 178.0
click at [470, 161] on td "View summary Import updates" at bounding box center [508, 169] width 76 height 25
drag, startPoint x: 463, startPoint y: 161, endPoint x: 498, endPoint y: 162, distance: 34.2
click at [498, 162] on button "View summary" at bounding box center [510, 164] width 40 height 9
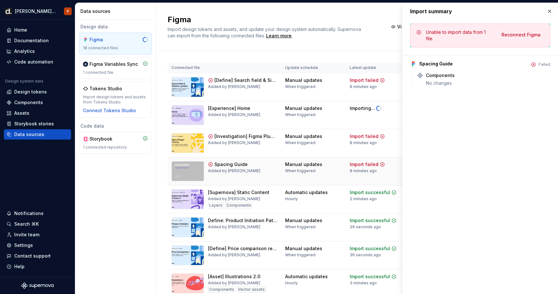
click at [498, 162] on div "Import summary Import summary Unable to import data from 1 file. Reconnect Figm…" at bounding box center [480, 148] width 156 height 291
click at [528, 30] on button "Reconnect Figma" at bounding box center [520, 35] width 47 height 12
drag, startPoint x: 498, startPoint y: 162, endPoint x: 359, endPoint y: 141, distance: 140.3
click at [359, 141] on div "9 minutes ago" at bounding box center [362, 142] width 27 height 5
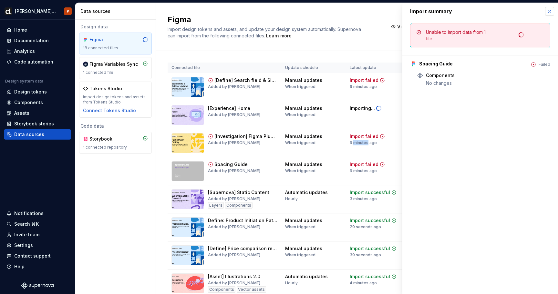
drag, startPoint x: 359, startPoint y: 141, endPoint x: 549, endPoint y: 13, distance: 229.4
click at [549, 13] on button "button" at bounding box center [549, 11] width 9 height 9
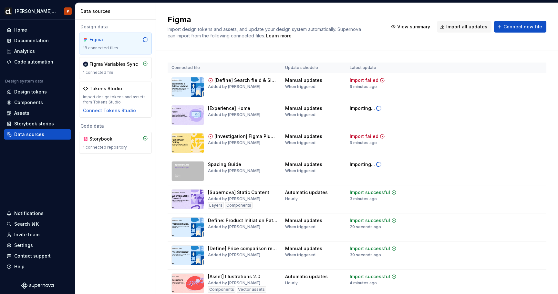
click at [473, 132] on td "View summary Import updates" at bounding box center [508, 141] width 76 height 25
drag, startPoint x: 549, startPoint y: 13, endPoint x: 510, endPoint y: 133, distance: 126.7
click at [510, 133] on button "View summary" at bounding box center [510, 136] width 40 height 9
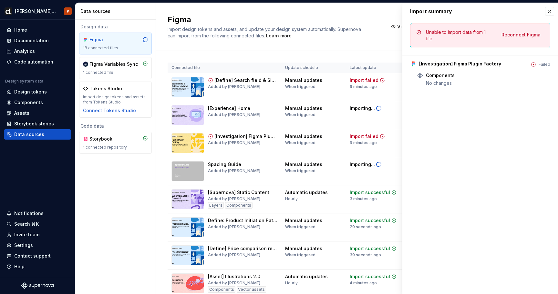
drag, startPoint x: 510, startPoint y: 133, endPoint x: 528, endPoint y: 27, distance: 107.6
click at [528, 27] on div "Unable to import data from 1 file. Reconnect Figma" at bounding box center [480, 36] width 140 height 24
click at [526, 31] on button "Reconnect Figma" at bounding box center [520, 35] width 47 height 12
drag, startPoint x: 528, startPoint y: 27, endPoint x: 358, endPoint y: 86, distance: 179.3
click at [358, 86] on div "9 minutes ago" at bounding box center [362, 86] width 27 height 5
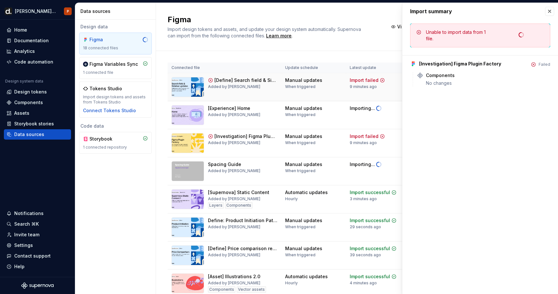
click at [319, 90] on td "Manual updates When triggered" at bounding box center [313, 87] width 65 height 28
drag, startPoint x: 358, startPoint y: 86, endPoint x: 547, endPoint y: 8, distance: 204.2
click at [547, 8] on button "button" at bounding box center [549, 11] width 9 height 9
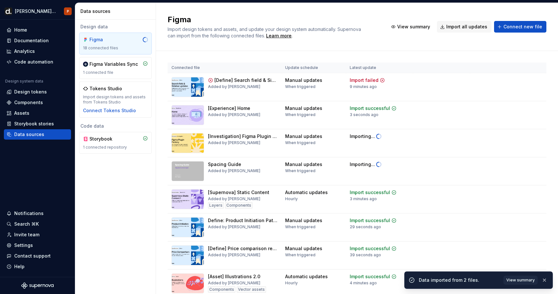
click at [548, 8] on div "Figma Import design tokens and assets, and update your design system automatica…" at bounding box center [357, 27] width 402 height 48
click at [459, 92] on td at bounding box center [441, 87] width 57 height 28
click at [497, 79] on button "View summary" at bounding box center [510, 80] width 40 height 9
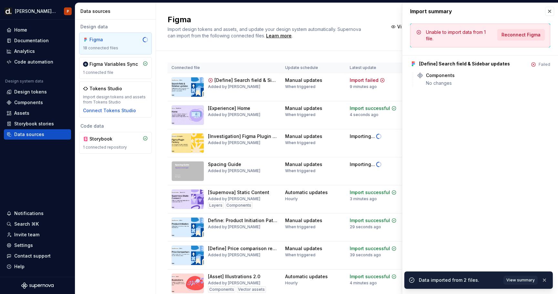
drag, startPoint x: 547, startPoint y: 8, endPoint x: 526, endPoint y: 31, distance: 31.3
click at [526, 31] on button "Reconnect Figma" at bounding box center [520, 35] width 47 height 12
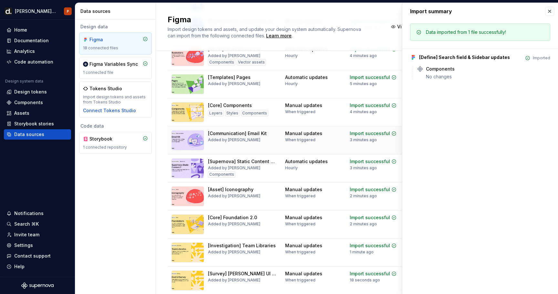
scroll to position [308, 0]
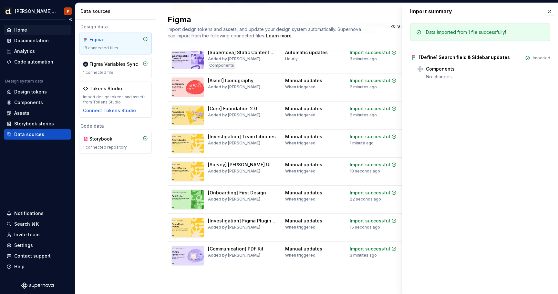
click at [38, 32] on div "Home" at bounding box center [37, 30] width 62 height 6
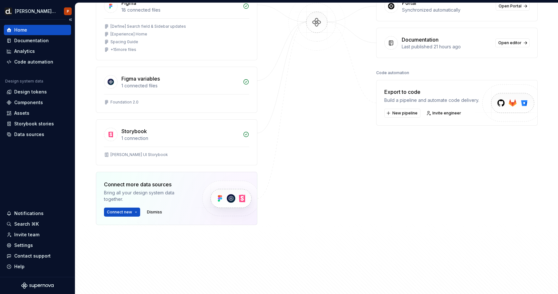
scroll to position [131, 0]
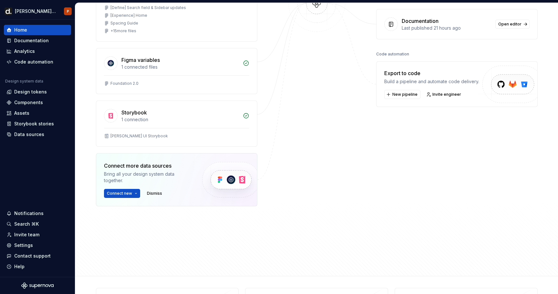
drag, startPoint x: 38, startPoint y: 32, endPoint x: 237, endPoint y: 183, distance: 250.3
click at [237, 183] on img at bounding box center [230, 180] width 79 height 53
drag, startPoint x: 237, startPoint y: 183, endPoint x: 136, endPoint y: 196, distance: 101.7
click at [136, 196] on button "Connect new" at bounding box center [122, 193] width 36 height 9
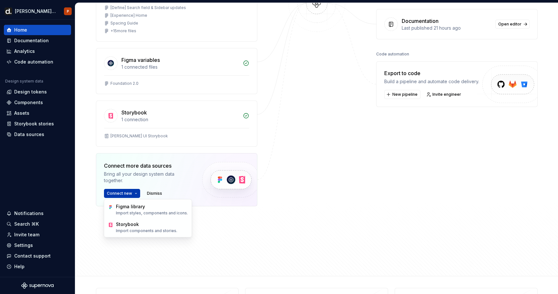
click at [53, 100] on div "Components" at bounding box center [37, 102] width 62 height 6
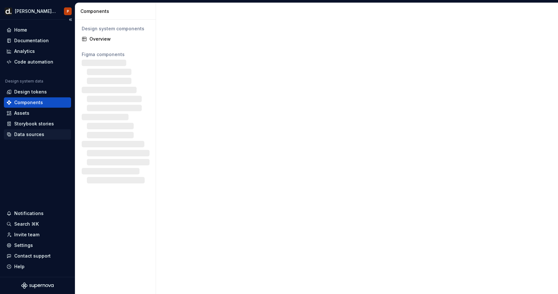
drag, startPoint x: 136, startPoint y: 196, endPoint x: 50, endPoint y: 134, distance: 106.2
click at [50, 134] on div "Data sources" at bounding box center [37, 134] width 62 height 6
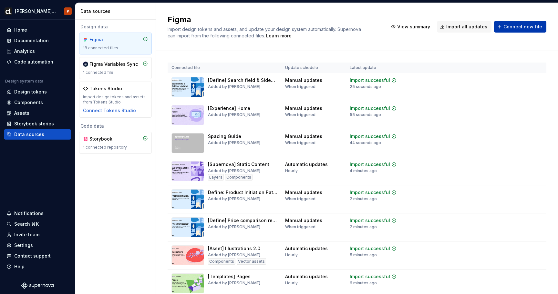
drag, startPoint x: 50, startPoint y: 134, endPoint x: 529, endPoint y: 27, distance: 490.6
click at [529, 27] on span "Connect new file" at bounding box center [522, 27] width 39 height 6
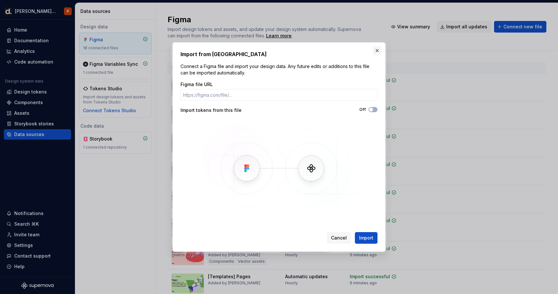
drag, startPoint x: 529, startPoint y: 27, endPoint x: 376, endPoint y: 53, distance: 154.7
click at [376, 53] on button "button" at bounding box center [376, 50] width 9 height 9
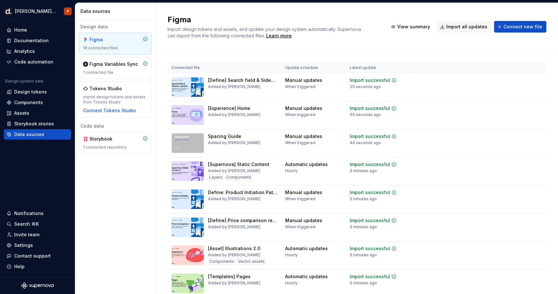
click at [112, 68] on div "Figma Variables Sync 1 connected file" at bounding box center [115, 68] width 65 height 14
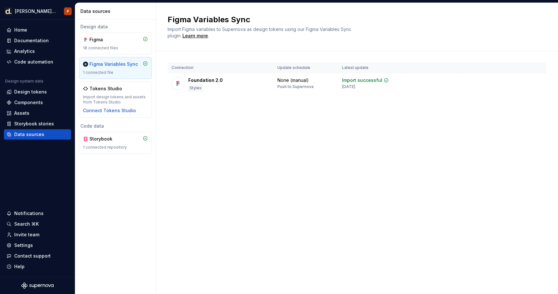
click at [114, 92] on div "Tokens Studio Import design tokens and assets from Tokens Studio Connect Tokens…" at bounding box center [115, 100] width 65 height 28
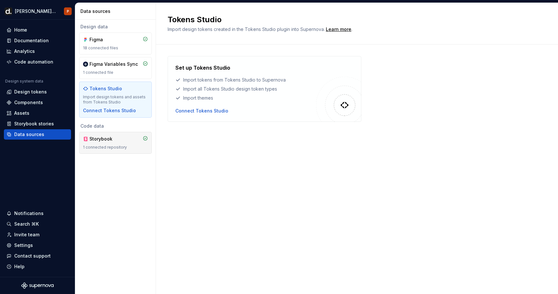
drag, startPoint x: 376, startPoint y: 53, endPoint x: 109, endPoint y: 140, distance: 280.4
click at [109, 140] on div "Storybook" at bounding box center [104, 139] width 31 height 6
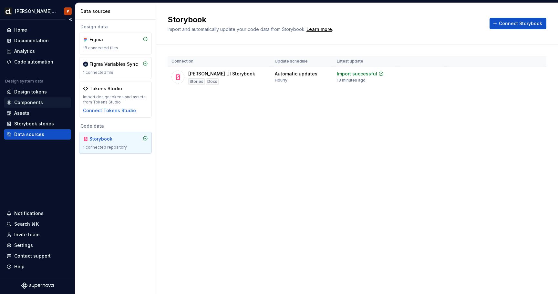
drag, startPoint x: 109, startPoint y: 140, endPoint x: 41, endPoint y: 100, distance: 79.4
click at [41, 100] on div "Components" at bounding box center [28, 102] width 29 height 6
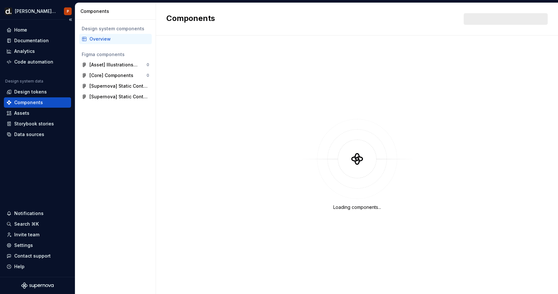
click at [42, 90] on div "Design tokens" at bounding box center [30, 92] width 33 height 6
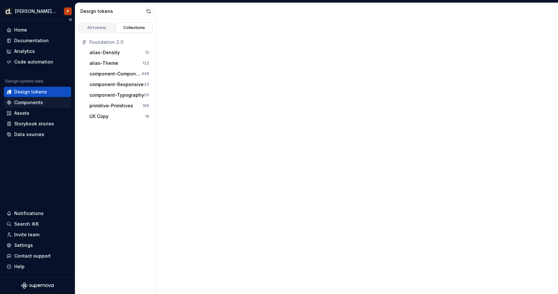
click at [42, 64] on div "Code automation" at bounding box center [33, 62] width 39 height 6
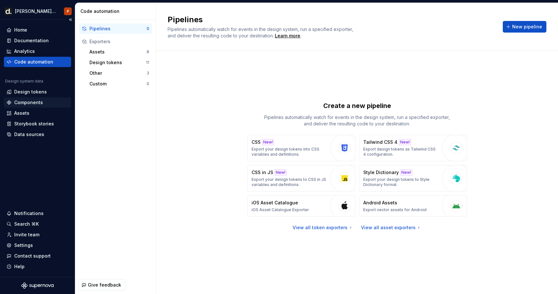
click at [45, 54] on div "Analytics" at bounding box center [37, 51] width 62 height 6
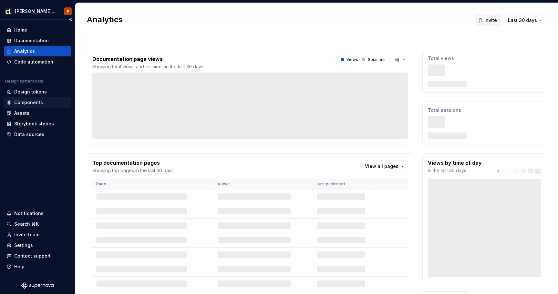
click at [47, 32] on div "Home" at bounding box center [37, 30] width 62 height 6
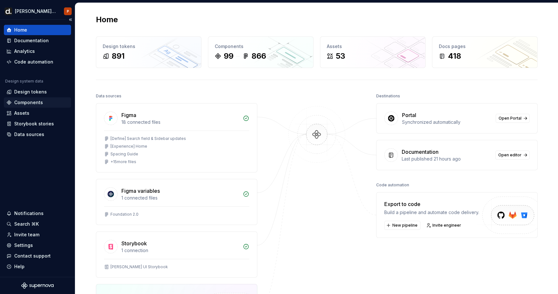
click at [33, 268] on div "Help" at bounding box center [37, 267] width 62 height 6
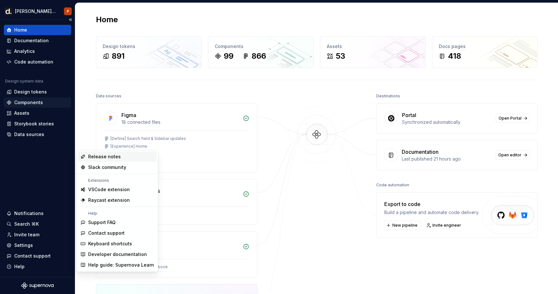
click at [36, 245] on div "Settings" at bounding box center [37, 245] width 62 height 6
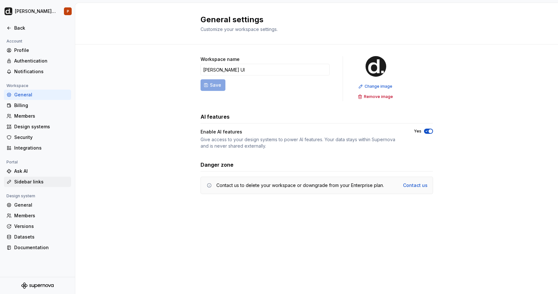
drag, startPoint x: 41, startPoint y: 100, endPoint x: 34, endPoint y: 181, distance: 81.3
click at [34, 181] on div "Sidebar links" at bounding box center [41, 182] width 54 height 6
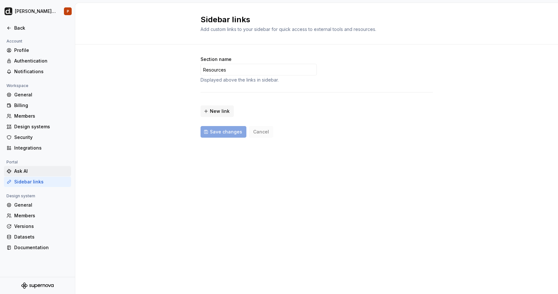
click at [39, 176] on div "Ask AI" at bounding box center [37, 171] width 67 height 10
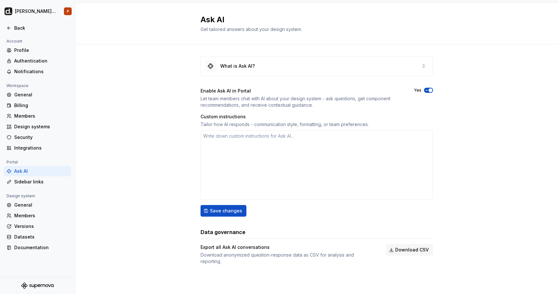
click at [40, 176] on div "Ask AI" at bounding box center [37, 171] width 67 height 10
click at [272, 71] on div "What is Ask AI?" at bounding box center [317, 65] width 232 height 19
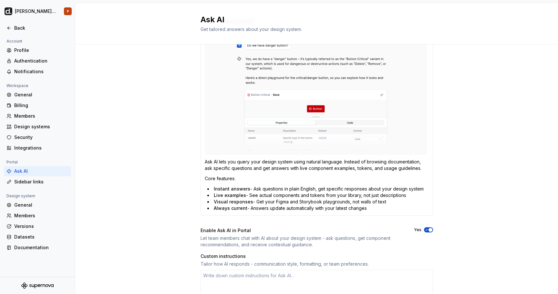
scroll to position [45, 0]
type textarea "*"
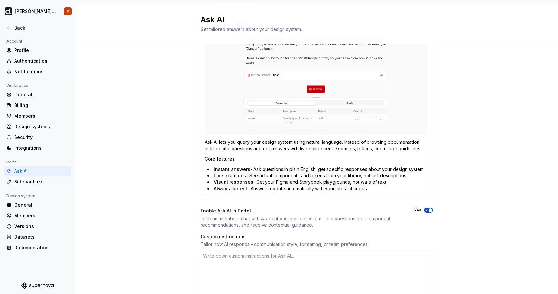
scroll to position [65, 0]
click at [272, 71] on img at bounding box center [316, 73] width 222 height 121
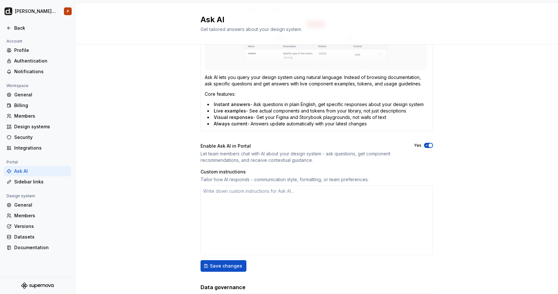
scroll to position [135, 0]
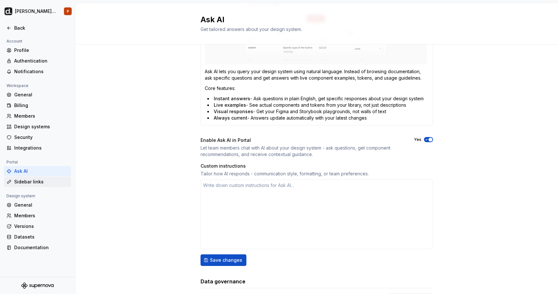
click at [25, 183] on div "Sidebar links" at bounding box center [41, 182] width 54 height 6
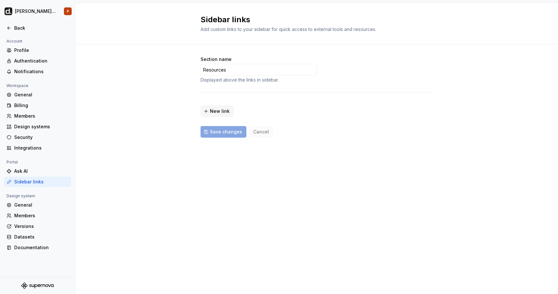
click at [8, 30] on icon at bounding box center [8, 27] width 5 height 5
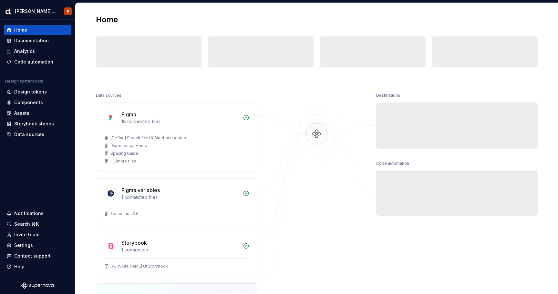
click at [10, 30] on icon at bounding box center [9, 30] width 4 height 4
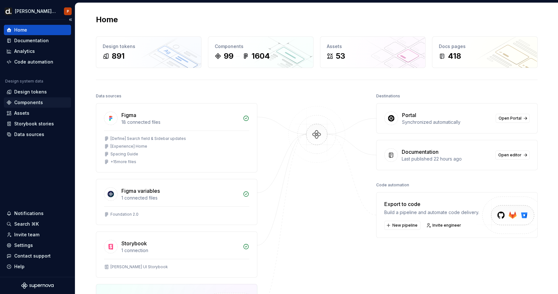
click at [26, 105] on div "Components" at bounding box center [28, 102] width 29 height 6
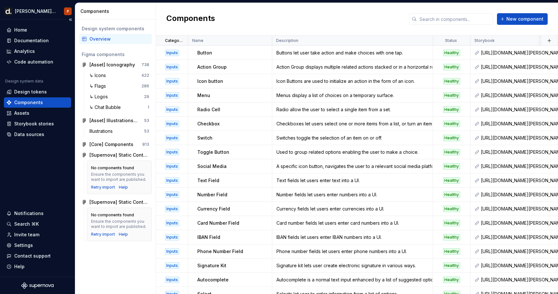
click at [31, 112] on div "Assets" at bounding box center [37, 113] width 62 height 6
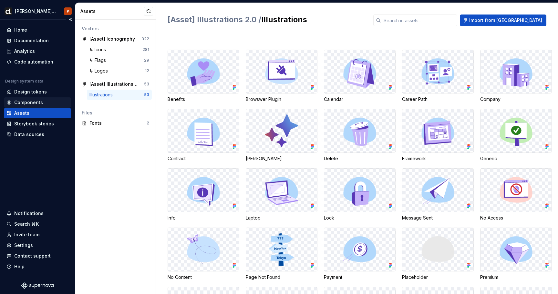
click at [21, 33] on div "Home" at bounding box center [20, 30] width 13 height 6
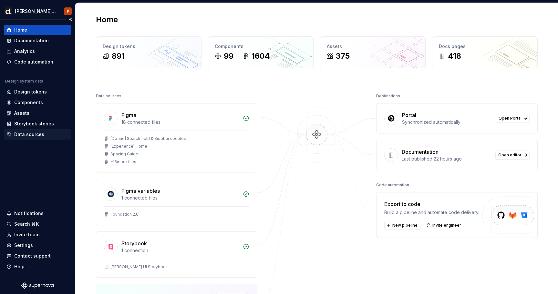
click at [46, 136] on div "Data sources" at bounding box center [37, 134] width 62 height 6
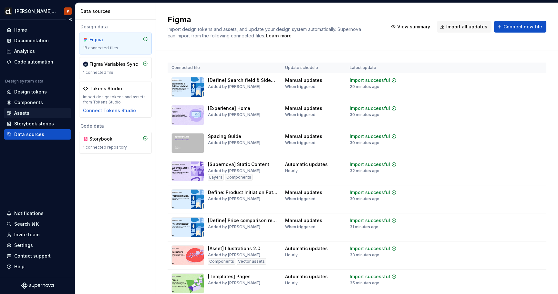
drag, startPoint x: 46, startPoint y: 136, endPoint x: 42, endPoint y: 111, distance: 24.9
click at [42, 111] on div "Assets" at bounding box center [37, 113] width 62 height 6
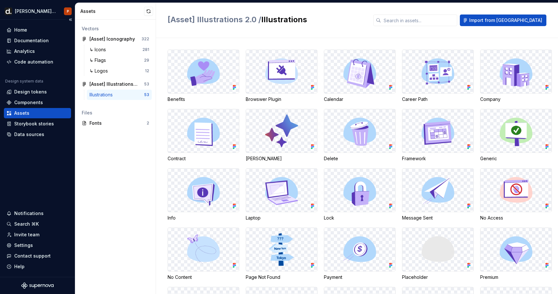
click at [104, 113] on div "Files" at bounding box center [115, 113] width 67 height 6
click at [117, 41] on div "[Asset] Iconography" at bounding box center [111, 39] width 45 height 6
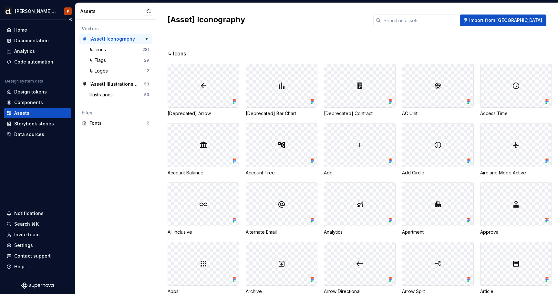
click at [117, 40] on div "[Asset] Iconography" at bounding box center [111, 39] width 45 height 6
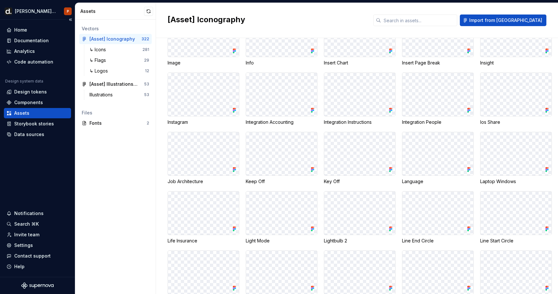
scroll to position [1630, 0]
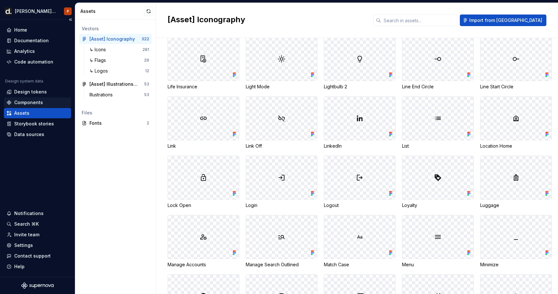
drag, startPoint x: 42, startPoint y: 111, endPoint x: 26, endPoint y: 104, distance: 17.2
click at [26, 104] on div "Components" at bounding box center [28, 102] width 29 height 6
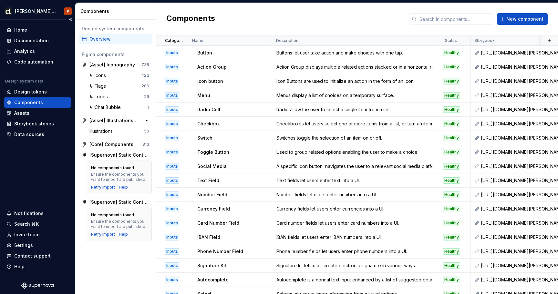
click at [115, 120] on div "[Asset] Illustrations 2.0" at bounding box center [113, 120] width 48 height 6
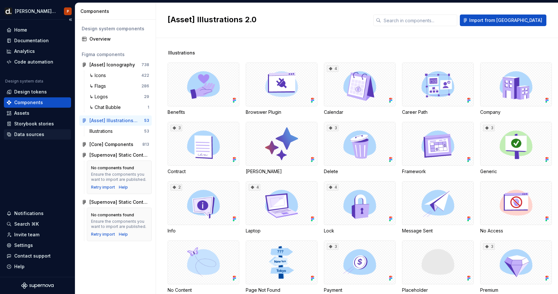
drag, startPoint x: 26, startPoint y: 104, endPoint x: 45, endPoint y: 137, distance: 38.0
click at [45, 137] on div "Data sources" at bounding box center [37, 134] width 62 height 6
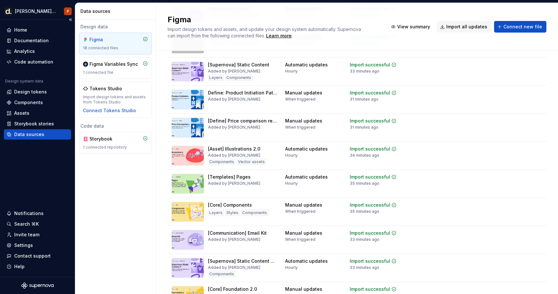
scroll to position [81, 0]
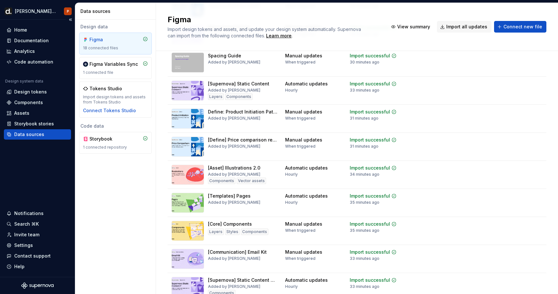
click at [445, 150] on td at bounding box center [441, 147] width 57 height 28
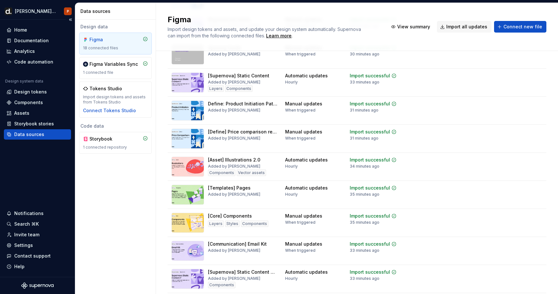
scroll to position [94, 0]
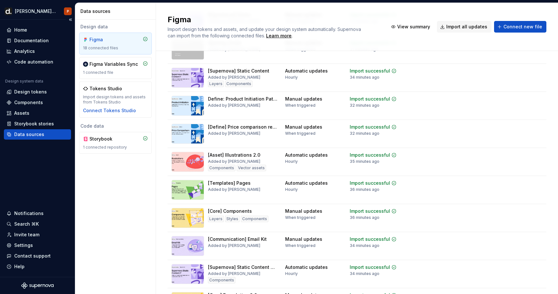
click at [544, 152] on td "View summary Import updates" at bounding box center [508, 160] width 76 height 25
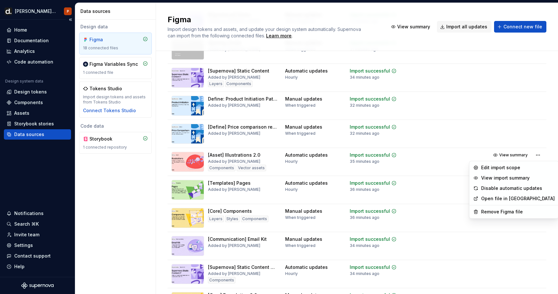
click at [537, 156] on html "[PERSON_NAME] UI P Home Documentation Analytics Code automation Design system d…" at bounding box center [279, 147] width 558 height 294
drag, startPoint x: 45, startPoint y: 137, endPoint x: 515, endPoint y: 167, distance: 470.5
click at [515, 167] on div "Edit import scope" at bounding box center [518, 168] width 74 height 6
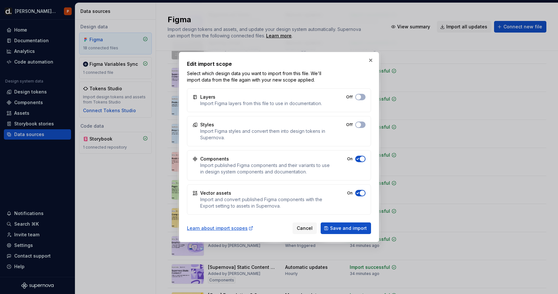
click at [361, 100] on span "button" at bounding box center [358, 97] width 5 height 5
click at [362, 229] on span "Save and import" at bounding box center [348, 228] width 37 height 6
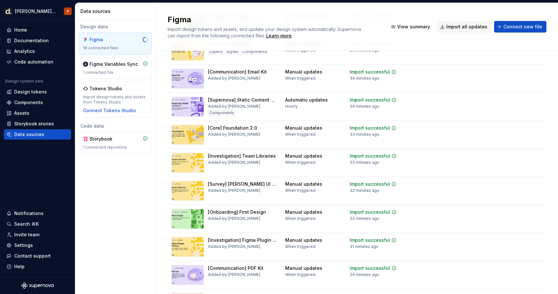
scroll to position [308, 0]
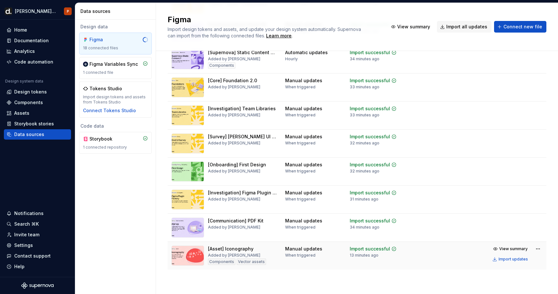
click at [536, 257] on div "View summary Import updates" at bounding box center [516, 254] width 52 height 19
click at [537, 247] on html "[PERSON_NAME] UI P Home Documentation Analytics Code automation Design system d…" at bounding box center [279, 147] width 558 height 294
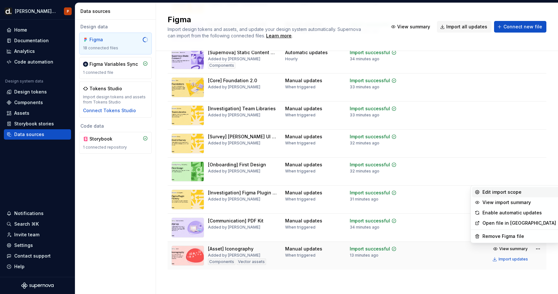
click at [524, 192] on div "Edit import scope" at bounding box center [519, 192] width 74 height 6
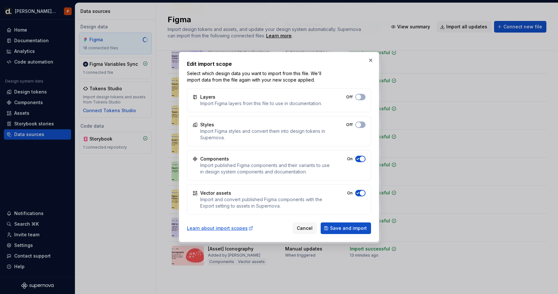
drag, startPoint x: 536, startPoint y: 257, endPoint x: 362, endPoint y: 157, distance: 199.9
click at [361, 100] on span "button" at bounding box center [358, 97] width 5 height 5
click at [354, 229] on span "Save and import" at bounding box center [348, 228] width 37 height 6
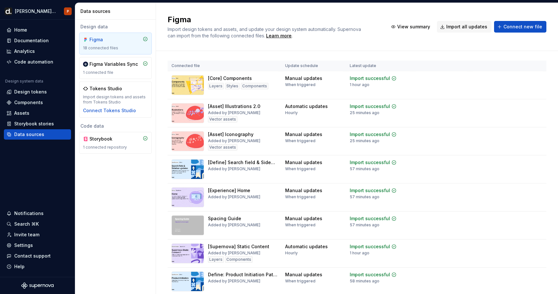
scroll to position [0, 0]
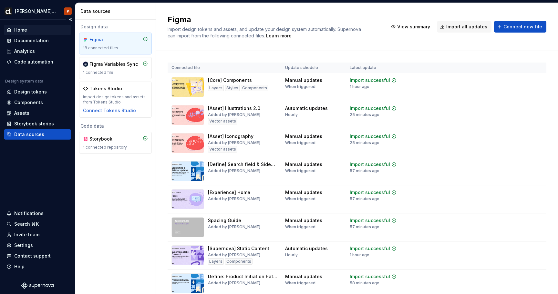
click at [51, 31] on div "Home" at bounding box center [37, 30] width 62 height 6
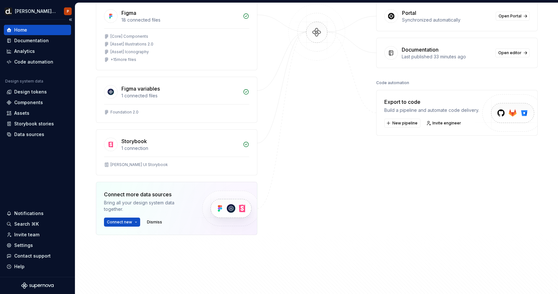
scroll to position [168, 0]
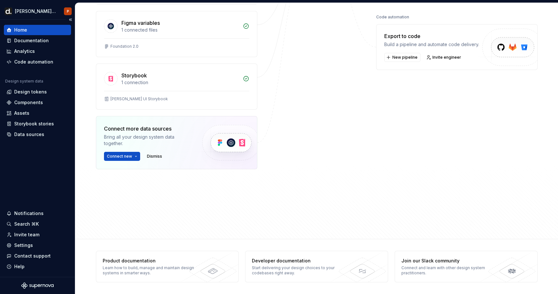
click at [45, 127] on div "Storybook stories" at bounding box center [34, 124] width 40 height 6
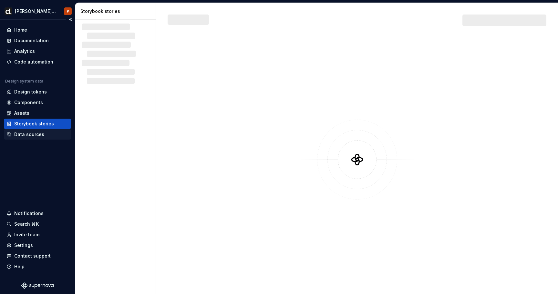
drag, startPoint x: 51, startPoint y: 31, endPoint x: 43, endPoint y: 131, distance: 100.4
click at [43, 131] on div "Data sources" at bounding box center [37, 134] width 62 height 6
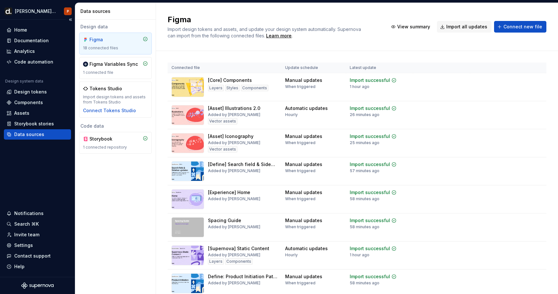
click at [43, 129] on div "Data sources" at bounding box center [37, 134] width 67 height 10
click at [43, 128] on div "Storybook stories" at bounding box center [37, 124] width 67 height 10
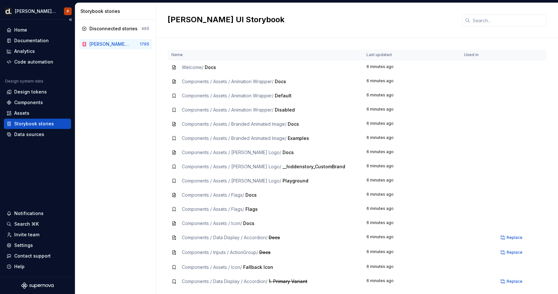
drag, startPoint x: 43, startPoint y: 129, endPoint x: 41, endPoint y: 120, distance: 9.9
click at [41, 120] on div "Storybook stories" at bounding box center [37, 124] width 67 height 10
click at [41, 111] on div "Assets" at bounding box center [37, 113] width 62 height 6
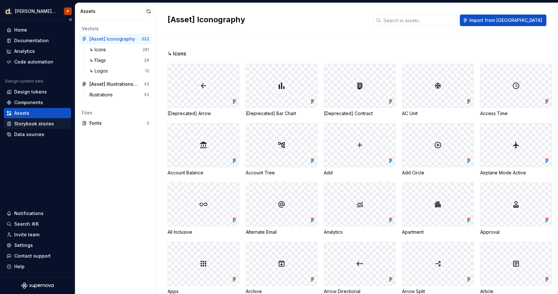
click at [41, 102] on div "Components" at bounding box center [28, 102] width 29 height 6
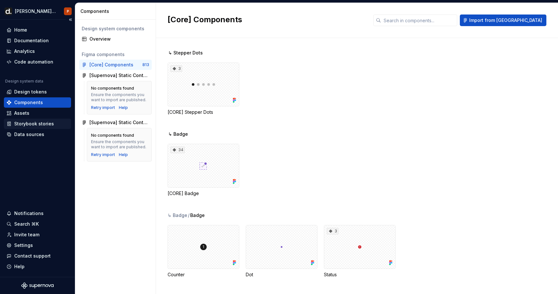
click at [50, 34] on div "Home" at bounding box center [37, 30] width 67 height 10
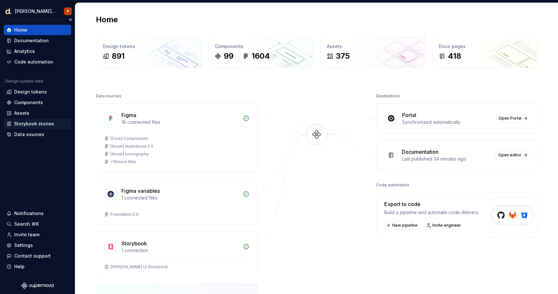
click at [524, 120] on link "Open Portal" at bounding box center [512, 118] width 34 height 9
click at [31, 246] on div "Settings" at bounding box center [23, 245] width 19 height 6
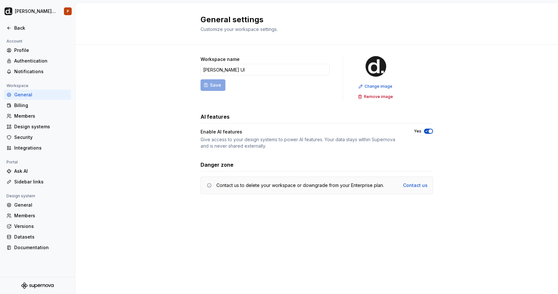
click at [35, 234] on div "Datasets" at bounding box center [41, 237] width 54 height 6
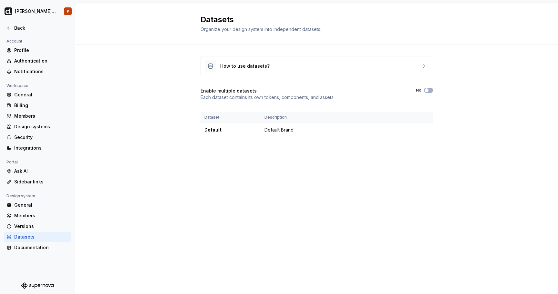
click at [36, 219] on div "Members" at bounding box center [37, 216] width 67 height 10
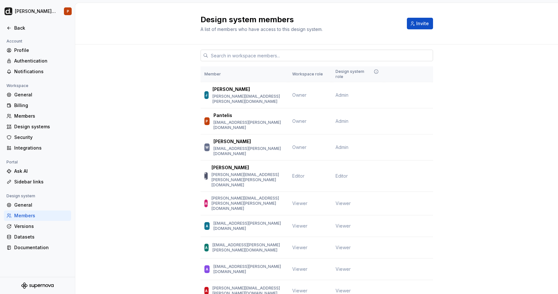
drag, startPoint x: 31, startPoint y: 246, endPoint x: 258, endPoint y: 54, distance: 296.7
click at [258, 54] on input "text" at bounding box center [320, 56] width 225 height 12
paste input "[PERSON_NAME]"
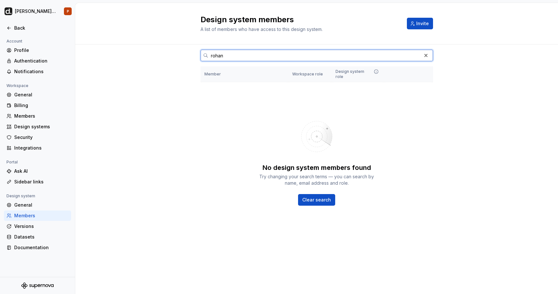
type input "="
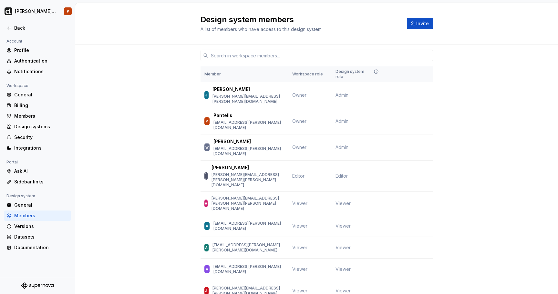
click at [429, 21] on button "Invite" at bounding box center [420, 24] width 26 height 12
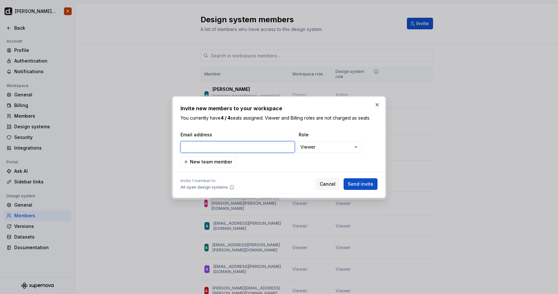
paste input "[EMAIL_ADDRESS][PERSON_NAME][PERSON_NAME][DOMAIN_NAME]"
type input "[EMAIL_ADDRESS][PERSON_NAME][PERSON_NAME][DOMAIN_NAME]"
click at [291, 162] on div "**********" at bounding box center [278, 150] width 197 height 36
drag, startPoint x: 291, startPoint y: 162, endPoint x: 199, endPoint y: 163, distance: 92.0
click at [199, 163] on span "New team member" at bounding box center [211, 162] width 42 height 6
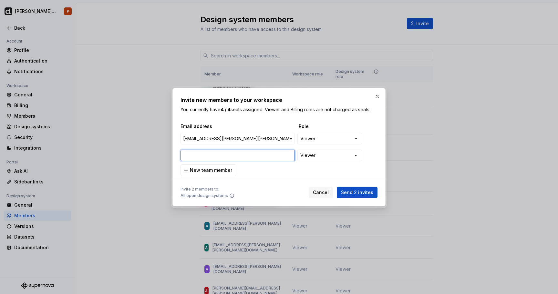
paste input "[EMAIL_ADDRESS][PERSON_NAME][DOMAIN_NAME]"
type input "[EMAIL_ADDRESS][PERSON_NAME][DOMAIN_NAME]"
click at [333, 168] on div "**********" at bounding box center [278, 149] width 197 height 53
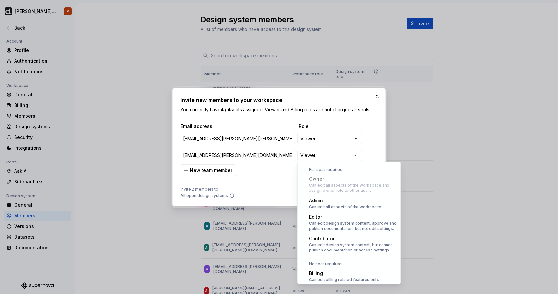
click at [336, 153] on div "**********" at bounding box center [279, 147] width 558 height 294
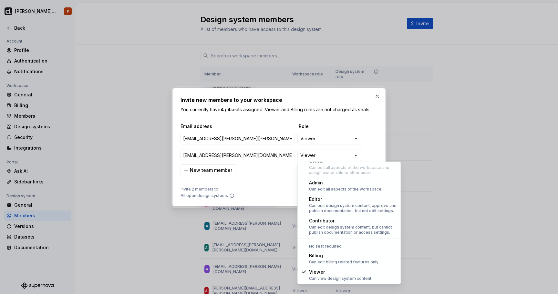
click at [287, 176] on div "**********" at bounding box center [279, 147] width 558 height 294
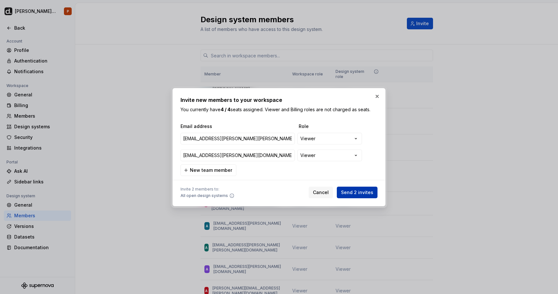
drag, startPoint x: 333, startPoint y: 168, endPoint x: 359, endPoint y: 193, distance: 35.8
click at [359, 193] on span "Send 2 invites" at bounding box center [357, 192] width 32 height 6
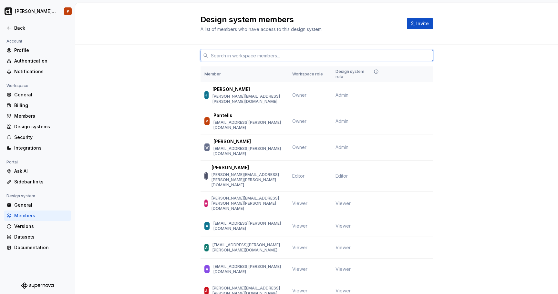
click at [234, 58] on input "text" at bounding box center [320, 56] width 225 height 12
paste input "[EMAIL_ADDRESS][PERSON_NAME][DOMAIN_NAME]"
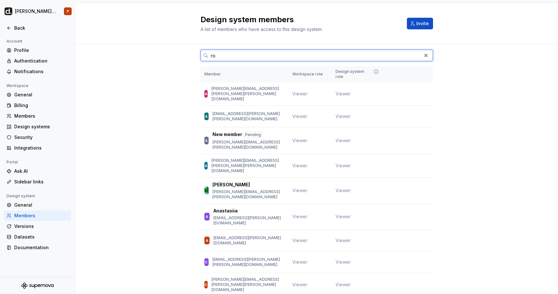
type input "r"
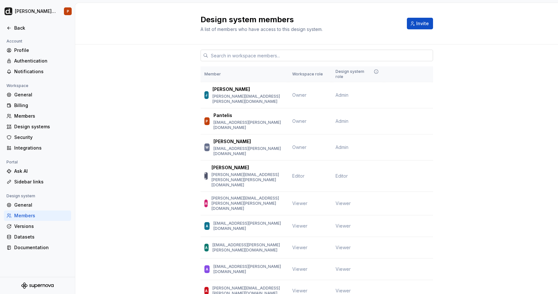
click at [44, 177] on div "Sidebar links" at bounding box center [37, 182] width 67 height 10
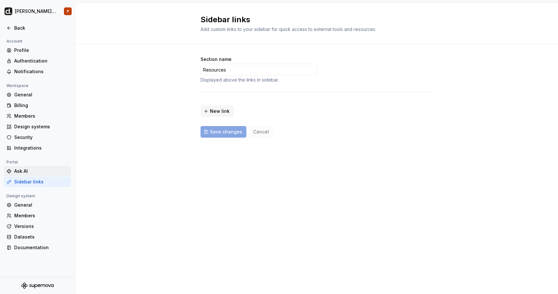
drag, startPoint x: 234, startPoint y: 58, endPoint x: 43, endPoint y: 170, distance: 221.3
click at [43, 170] on div "Ask AI" at bounding box center [41, 171] width 54 height 6
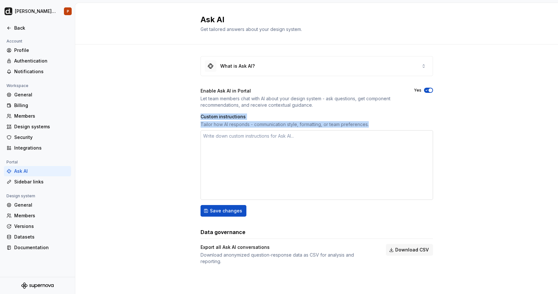
drag, startPoint x: 43, startPoint y: 170, endPoint x: 391, endPoint y: 137, distance: 349.4
click at [391, 137] on div "What is Ask AI? Enable Ask AI in Portal Let team members chat with AI about you…" at bounding box center [316, 167] width 482 height 245
copy div "Custom instructions Tailor how AI responds - communication style, formatting, o…"
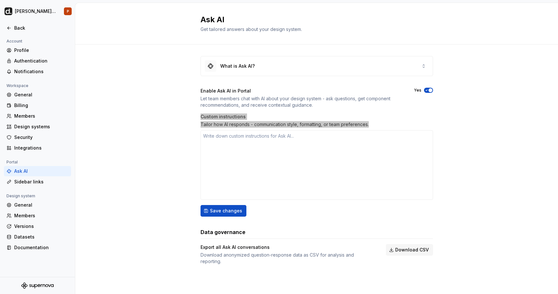
type textarea "*"
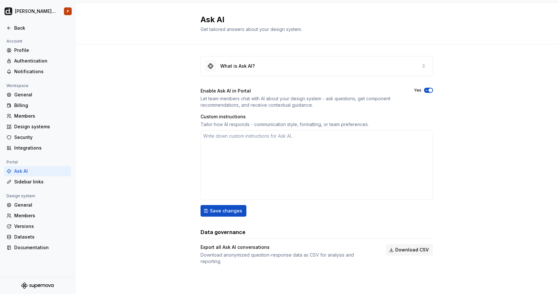
click at [26, 35] on div at bounding box center [37, 35] width 75 height 4
drag, startPoint x: 26, startPoint y: 35, endPoint x: 26, endPoint y: 31, distance: 4.5
click at [26, 31] on div "Back" at bounding box center [41, 28] width 54 height 6
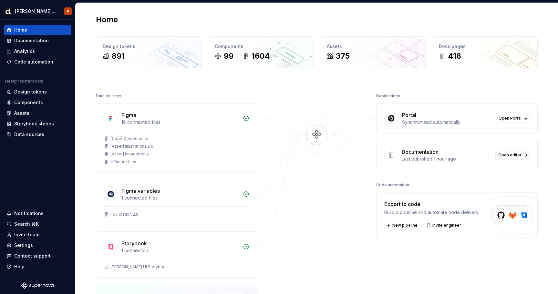
click at [473, 118] on div "Portal" at bounding box center [447, 115] width 90 height 8
click at [513, 119] on span "Open Portal" at bounding box center [509, 118] width 23 height 5
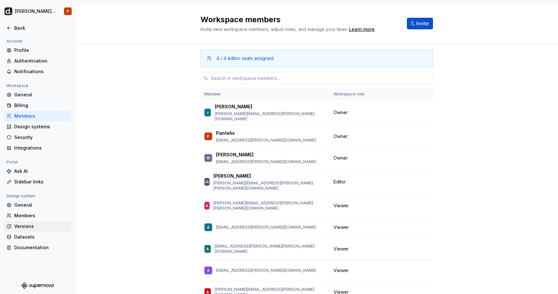
click at [35, 222] on div "Versions" at bounding box center [37, 226] width 67 height 10
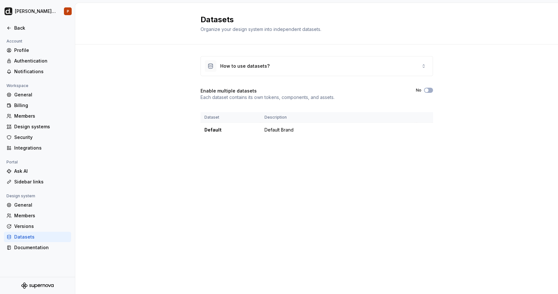
click at [288, 127] on td "Default Brand" at bounding box center [338, 130] width 156 height 15
drag, startPoint x: 35, startPoint y: 222, endPoint x: 35, endPoint y: 248, distance: 26.8
click at [35, 248] on div "Documentation" at bounding box center [41, 248] width 54 height 6
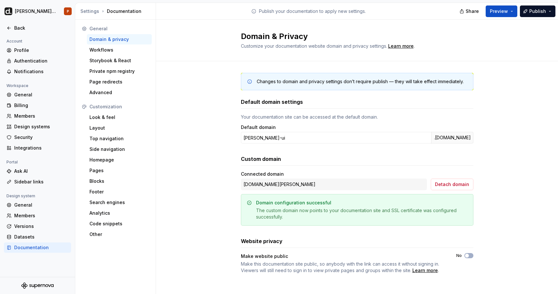
click at [40, 219] on div "Members" at bounding box center [41, 216] width 54 height 6
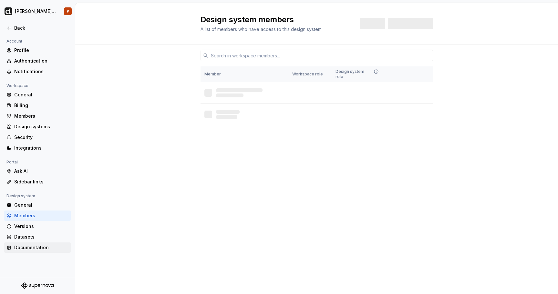
click at [42, 206] on div "General" at bounding box center [41, 205] width 54 height 6
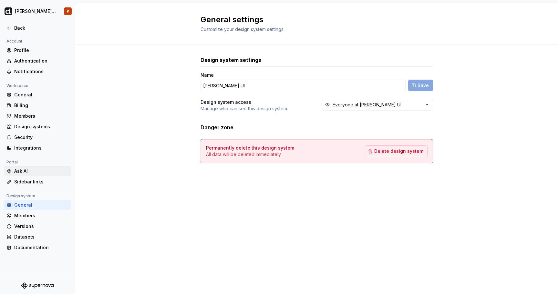
drag, startPoint x: 35, startPoint y: 248, endPoint x: 43, endPoint y: 170, distance: 78.4
click at [43, 170] on div "Ask AI" at bounding box center [41, 171] width 54 height 6
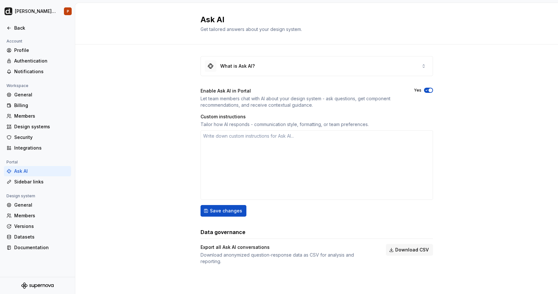
click at [40, 140] on div "Security" at bounding box center [41, 137] width 54 height 6
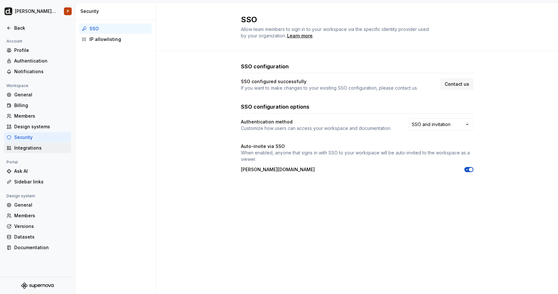
drag, startPoint x: 43, startPoint y: 170, endPoint x: 39, endPoint y: 149, distance: 21.5
click at [39, 149] on div "Integrations" at bounding box center [41, 148] width 54 height 6
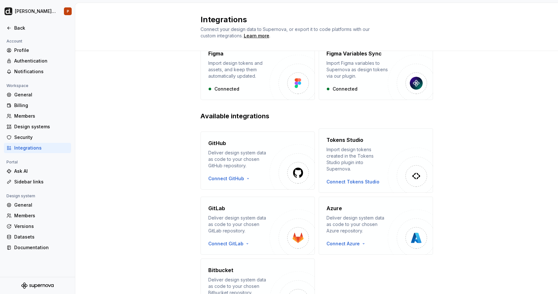
scroll to position [78, 0]
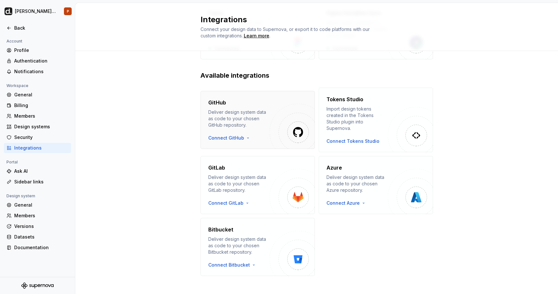
drag, startPoint x: 39, startPoint y: 149, endPoint x: 274, endPoint y: 109, distance: 238.3
click at [274, 109] on div "GitHub Deliver design system data as code to your chosen GitHub repository. Con…" at bounding box center [257, 120] width 114 height 58
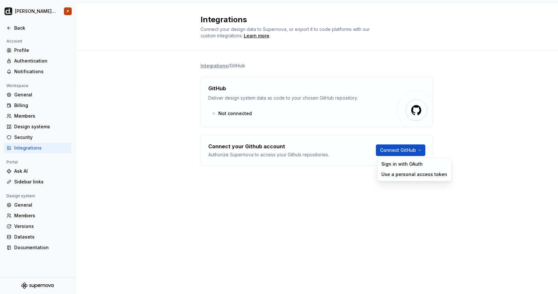
click at [400, 150] on html "Deel UI P Back Account Profile Authentication Notifications Workspace General B…" at bounding box center [279, 147] width 558 height 294
click at [407, 163] on div "Sign in with OAuth" at bounding box center [414, 164] width 66 height 6
drag, startPoint x: 274, startPoint y: 109, endPoint x: 36, endPoint y: 141, distance: 240.3
click at [36, 141] on div "Security" at bounding box center [37, 137] width 67 height 10
click at [36, 147] on div "Integrations" at bounding box center [41, 148] width 54 height 6
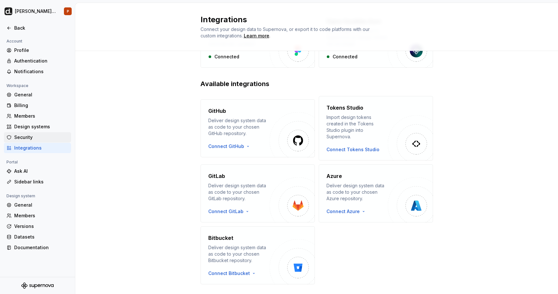
scroll to position [78, 0]
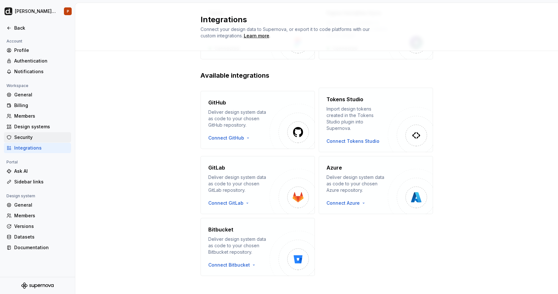
click at [38, 103] on div "Billing" at bounding box center [41, 105] width 54 height 6
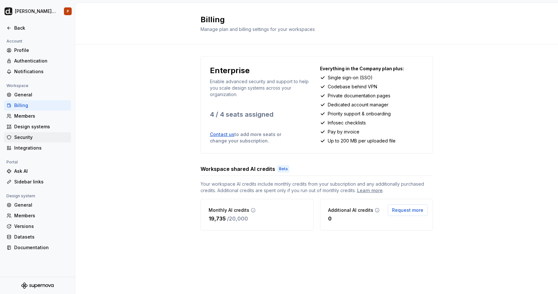
click at [40, 96] on div "General" at bounding box center [41, 95] width 54 height 6
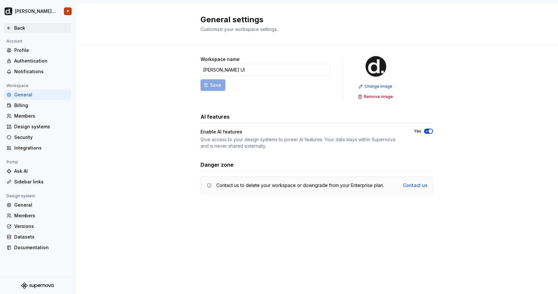
drag, startPoint x: 36, startPoint y: 141, endPoint x: 21, endPoint y: 30, distance: 112.7
click at [21, 30] on div "Back" at bounding box center [41, 28] width 54 height 6
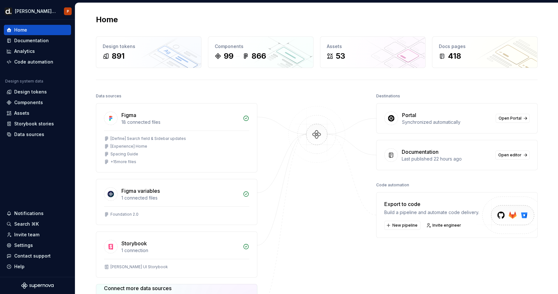
click at [46, 103] on div "Components" at bounding box center [37, 102] width 62 height 6
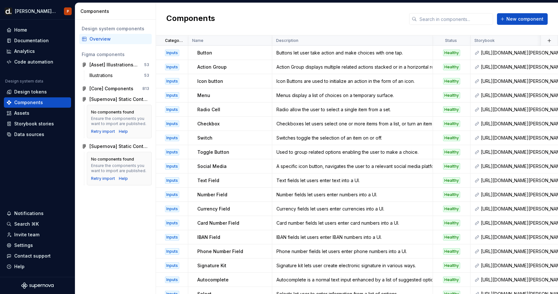
click at [36, 112] on div "Assets" at bounding box center [37, 113] width 62 height 6
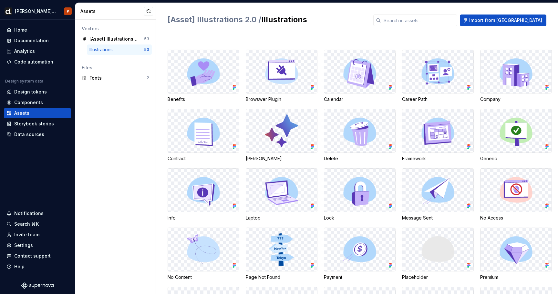
click at [35, 133] on div "Data sources" at bounding box center [29, 134] width 30 height 6
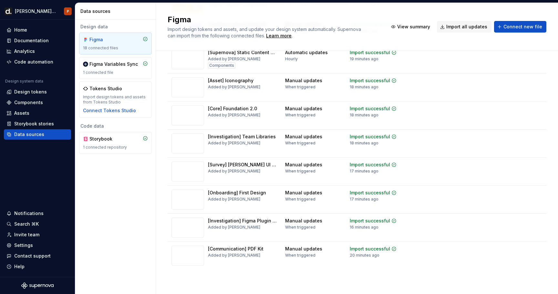
scroll to position [298, 0]
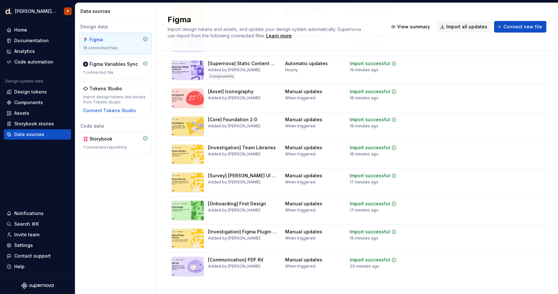
click at [464, 112] on tr "[Asset] Iconography Added by Weijie Manual updates When triggered Import succes…" at bounding box center [356, 99] width 379 height 28
click at [538, 91] on html "Deel UI P Home Documentation Analytics Code automation Design system data Desig…" at bounding box center [279, 147] width 558 height 294
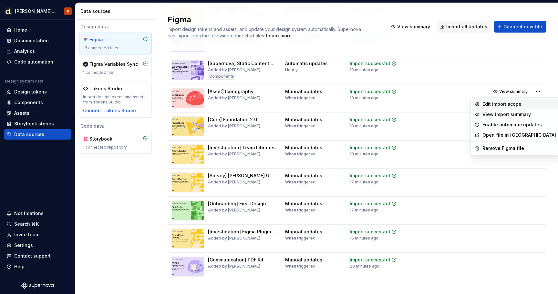
click at [516, 105] on div "Edit import scope" at bounding box center [519, 104] width 74 height 6
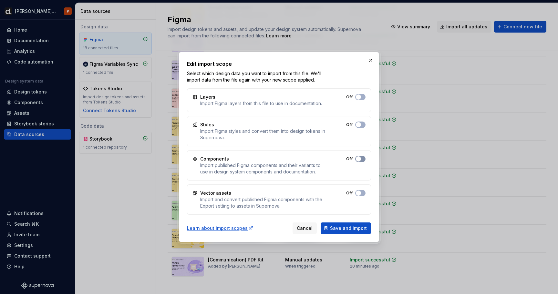
drag, startPoint x: 0, startPoint y: 0, endPoint x: 361, endPoint y: 162, distance: 395.3
click at [361, 100] on button "Off" at bounding box center [360, 97] width 10 height 6
click at [352, 228] on span "Save and import" at bounding box center [348, 228] width 37 height 6
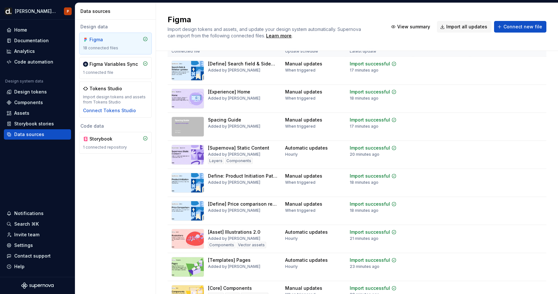
scroll to position [7, 0]
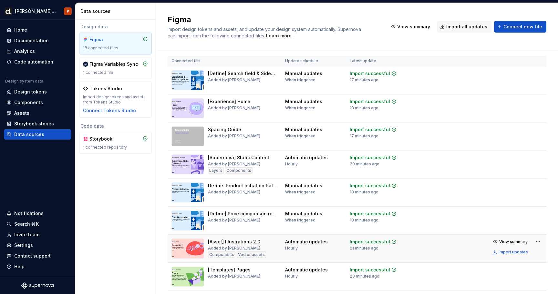
click at [458, 236] on td at bounding box center [441, 249] width 57 height 28
click at [540, 244] on html "Deel UI P Home Documentation Analytics Code automation Design system data Desig…" at bounding box center [279, 147] width 558 height 294
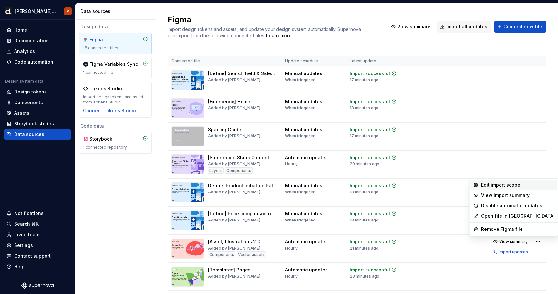
drag, startPoint x: 458, startPoint y: 236, endPoint x: 511, endPoint y: 183, distance: 75.3
click at [511, 183] on div "Edit import scope" at bounding box center [518, 185] width 74 height 6
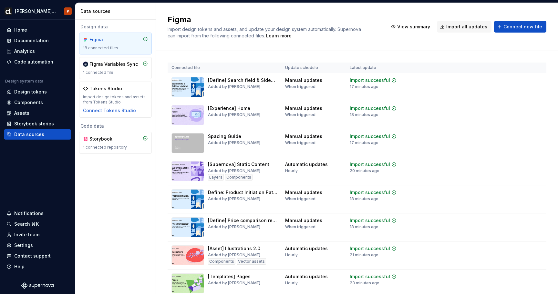
scroll to position [308, 0]
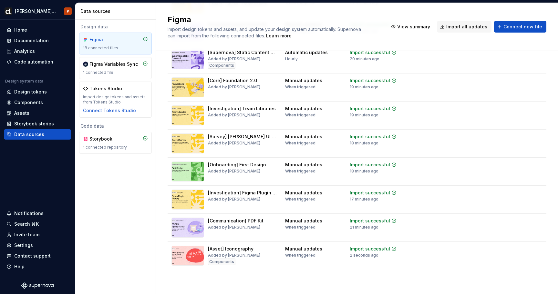
click at [529, 247] on button "View summary" at bounding box center [510, 249] width 40 height 9
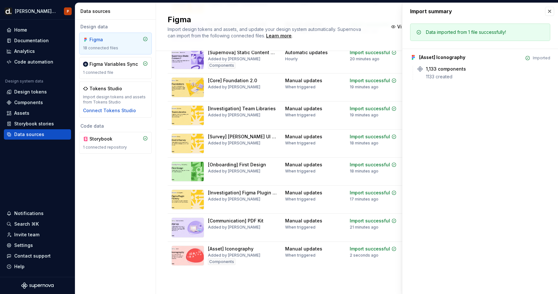
click at [540, 249] on div "Import summary Import summary Data imported from 1 file successfully! [Asset] I…" at bounding box center [480, 148] width 156 height 291
click at [551, 8] on button "button" at bounding box center [549, 11] width 9 height 9
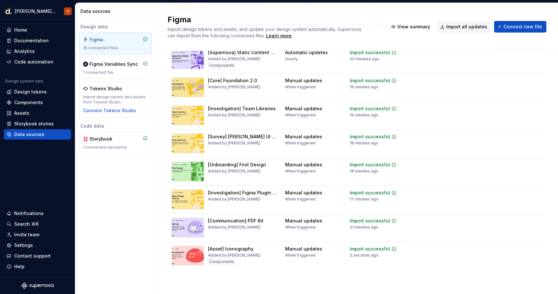
click at [551, 9] on div "Figma Import design tokens and assets, and update your design system automatica…" at bounding box center [357, 27] width 402 height 48
drag, startPoint x: 511, startPoint y: 183, endPoint x: 530, endPoint y: 258, distance: 76.9
click at [530, 258] on div "View summary Import updates" at bounding box center [510, 254] width 40 height 19
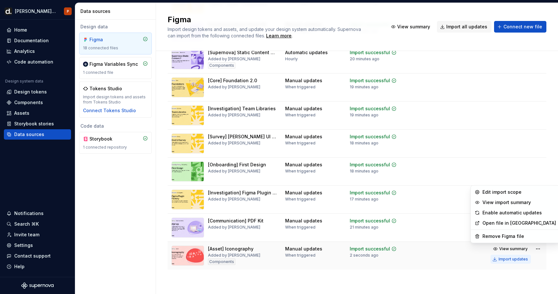
click at [538, 248] on html "Deel UI P Home Documentation Analytics Code automation Design system data Desig…" at bounding box center [279, 147] width 558 height 294
drag, startPoint x: 530, startPoint y: 258, endPoint x: 501, endPoint y: 191, distance: 73.0
click at [501, 191] on div "Edit import scope" at bounding box center [519, 192] width 74 height 6
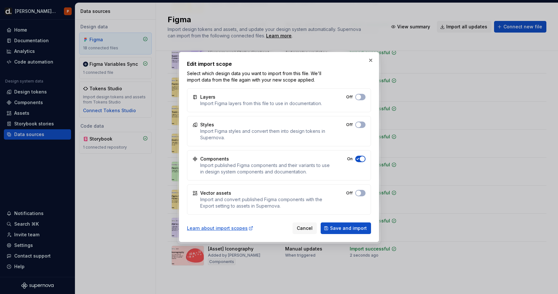
click at [363, 100] on button "Off" at bounding box center [360, 97] width 10 height 6
click at [357, 228] on span "Save and import" at bounding box center [348, 228] width 37 height 6
